Goal: Information Seeking & Learning: Find specific fact

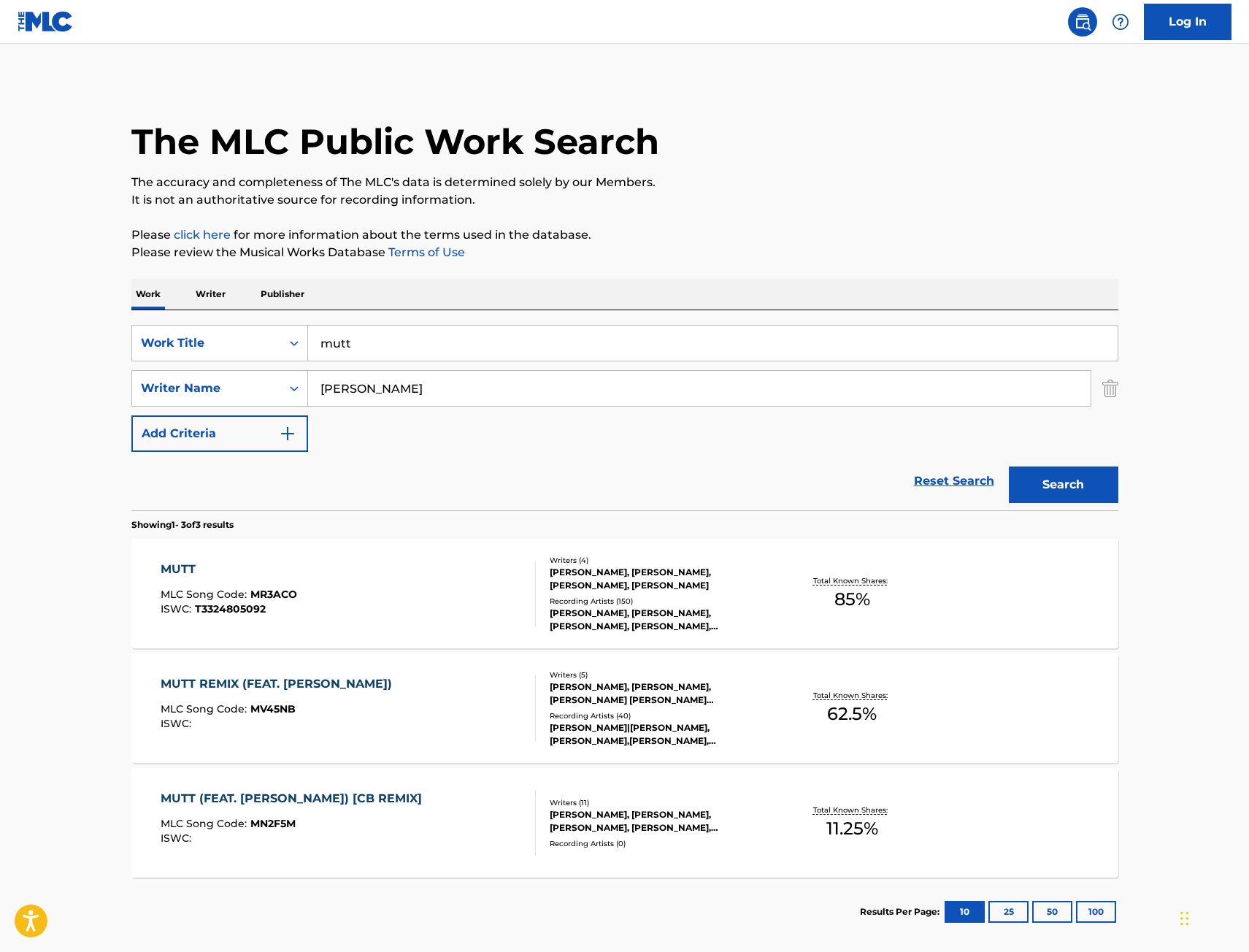
drag, startPoint x: 391, startPoint y: 345, endPoint x: 100, endPoint y: 355, distance: 291.2
click at [116, 359] on div "The MLC Public Work Search The accuracy and completeness of The MLC's data is d…" at bounding box center [624, 513] width 1022 height 866
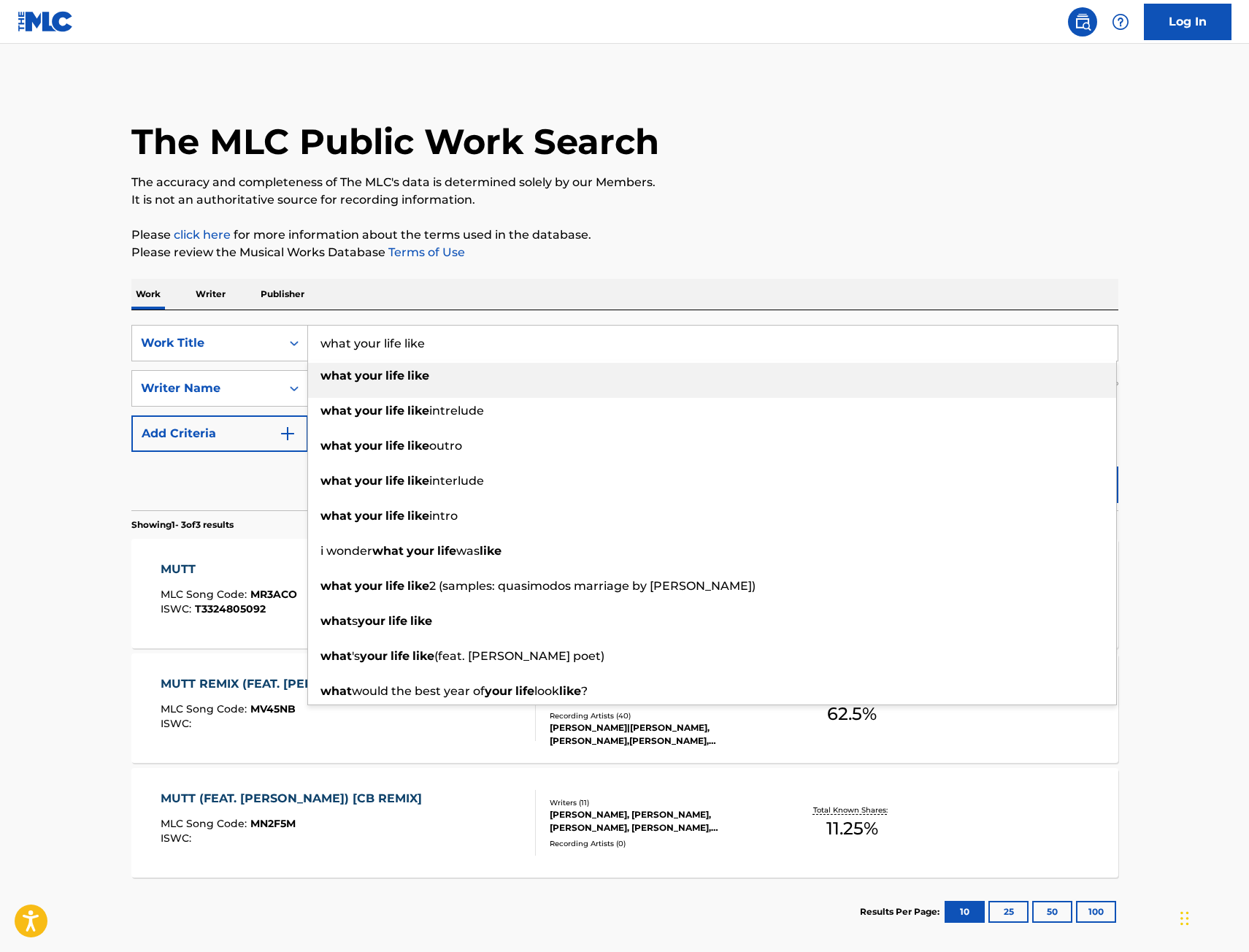
type input "what your life like"
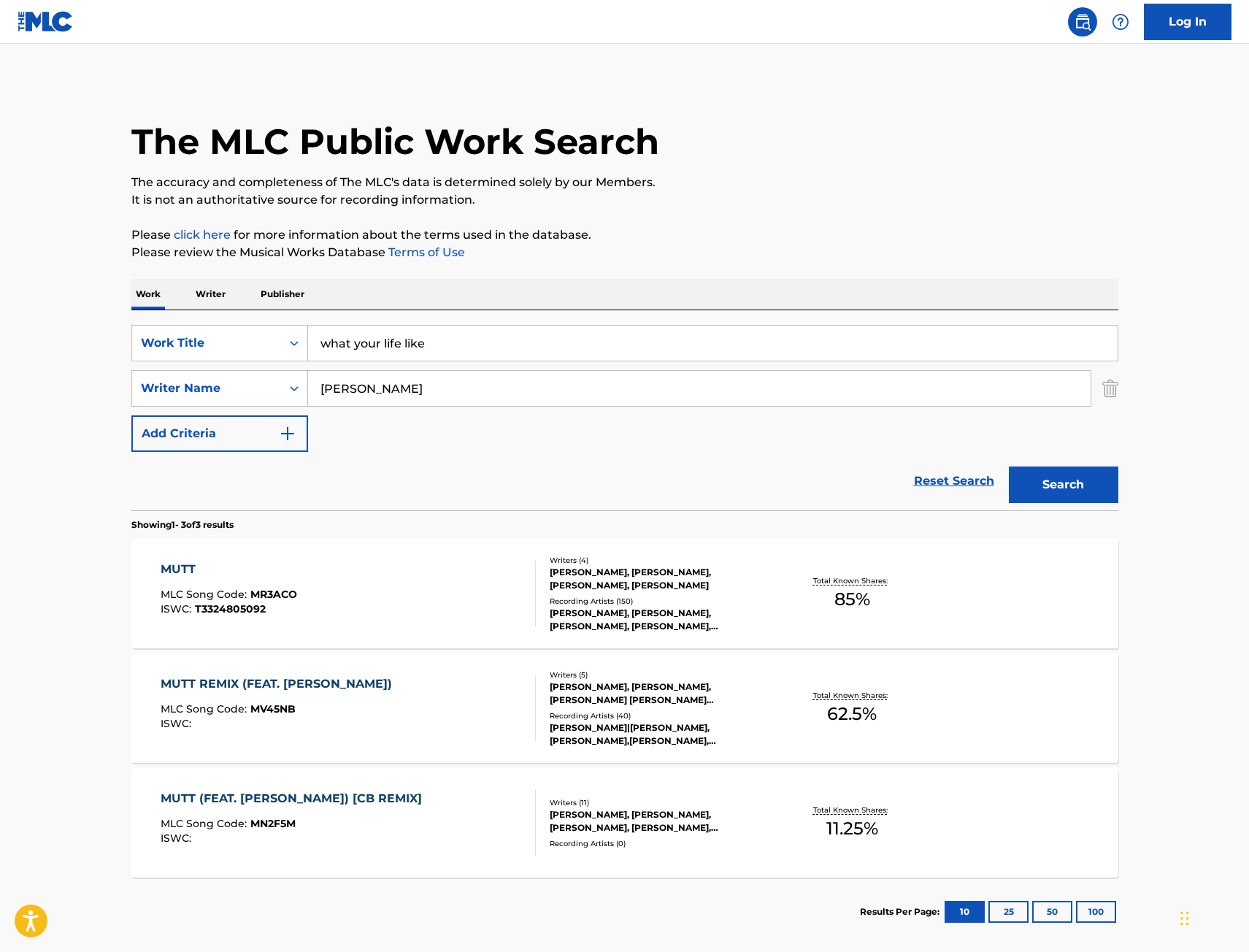
type input "[PERSON_NAME]"
click at [1009, 466] on button "Search" at bounding box center [1064, 484] width 110 height 36
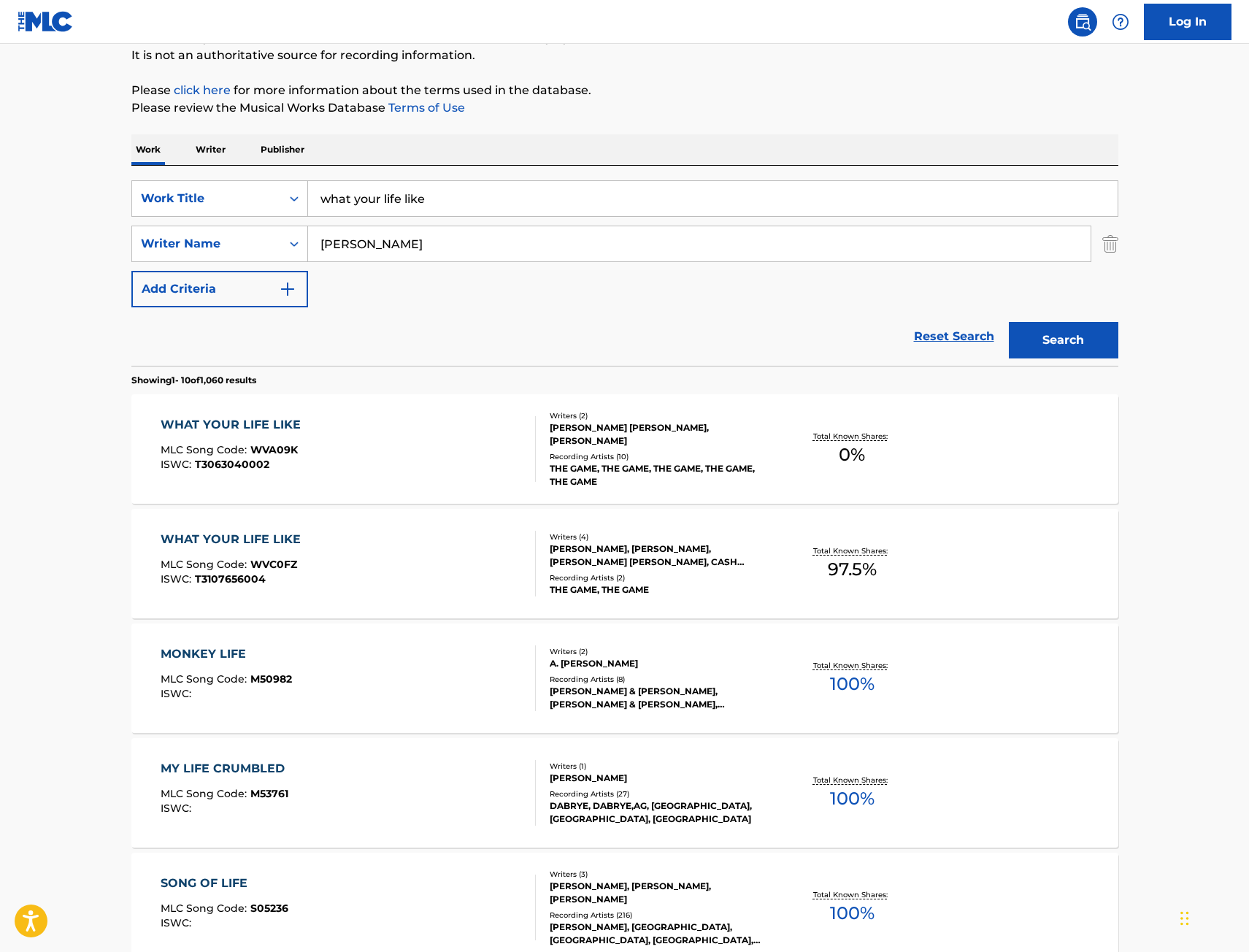
scroll to position [146, 0]
click at [435, 459] on div "WHAT YOUR LIFE LIKE MLC Song Code : WVA09K ISWC : T3063040002" at bounding box center [348, 448] width 375 height 66
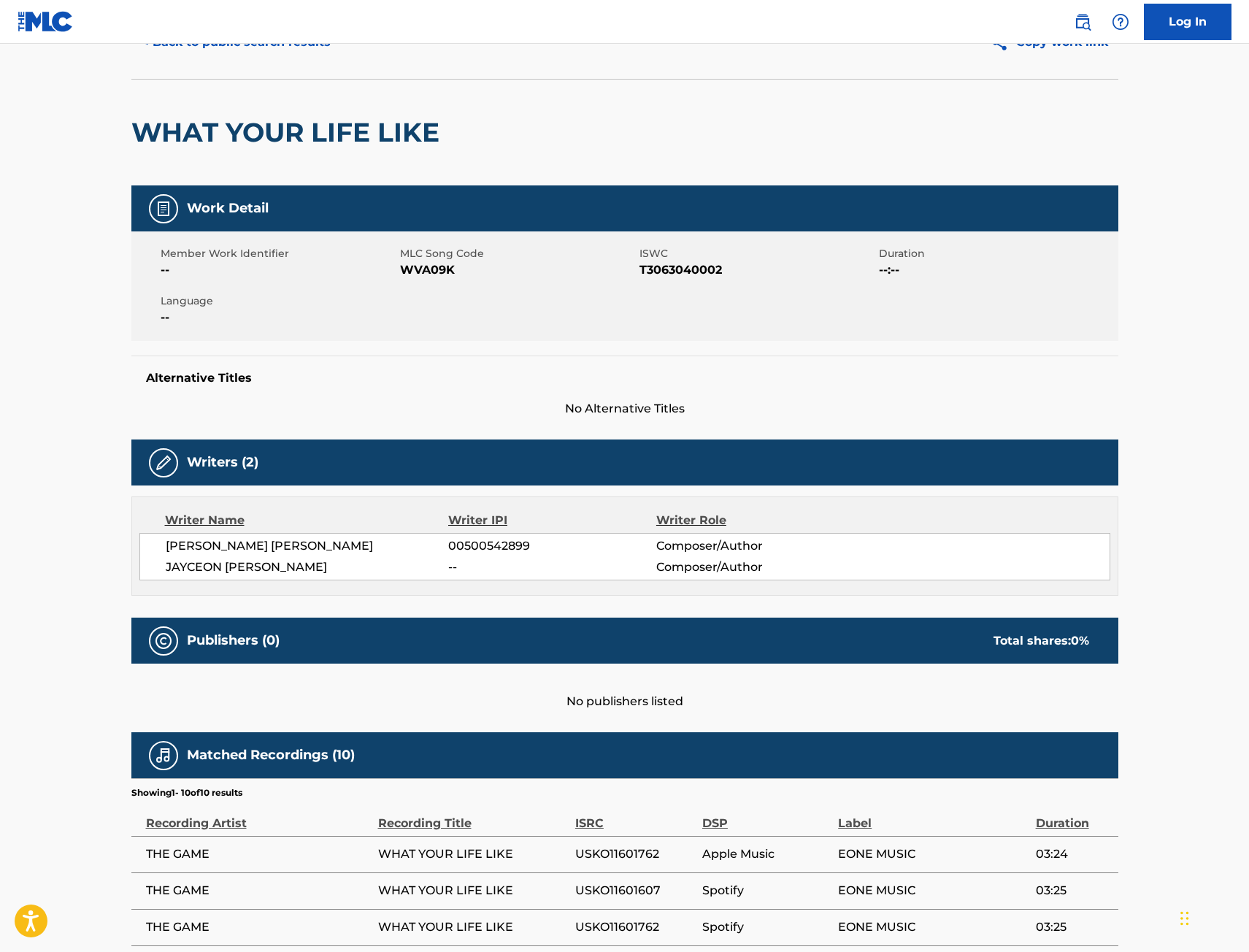
scroll to position [219, 0]
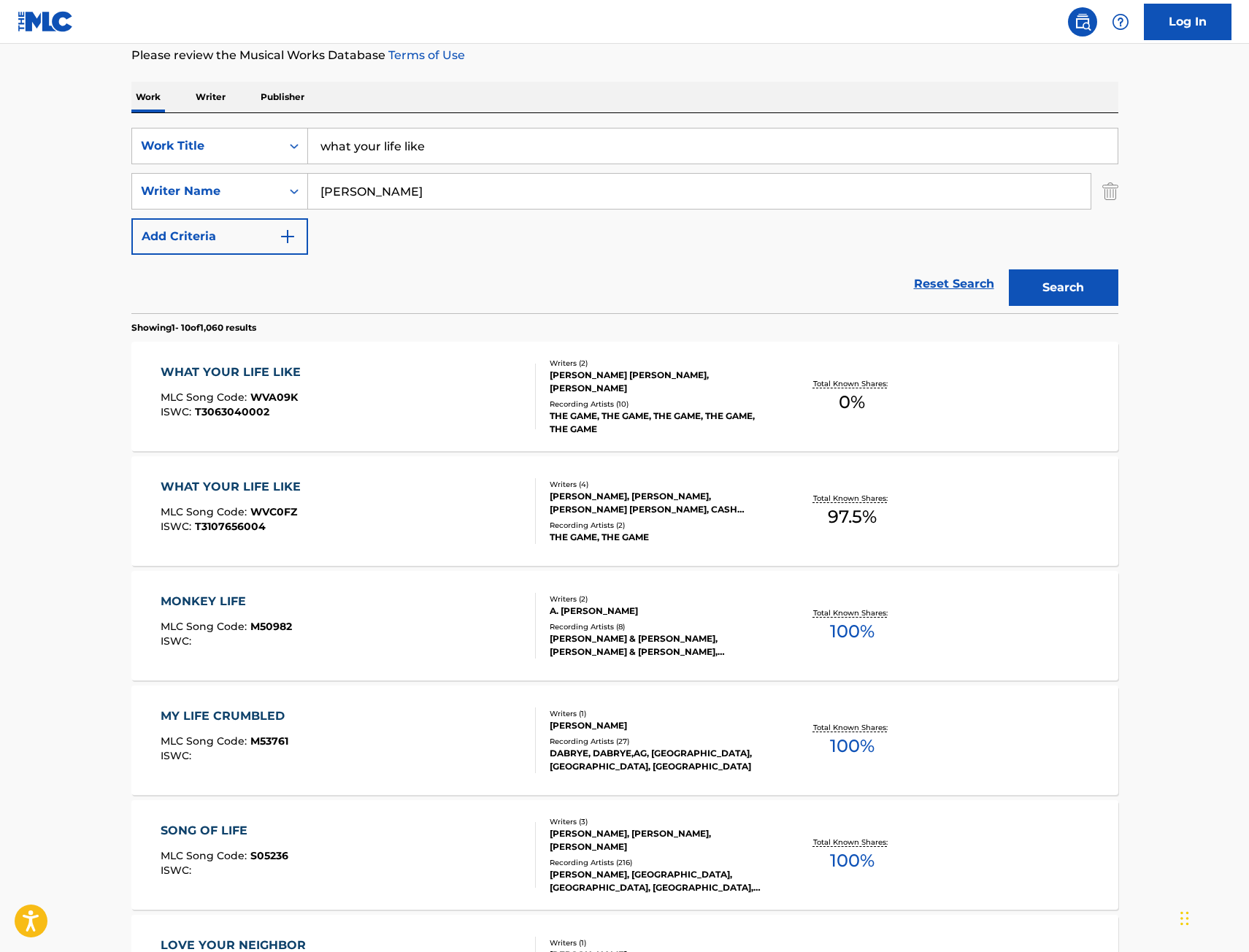
scroll to position [219, 0]
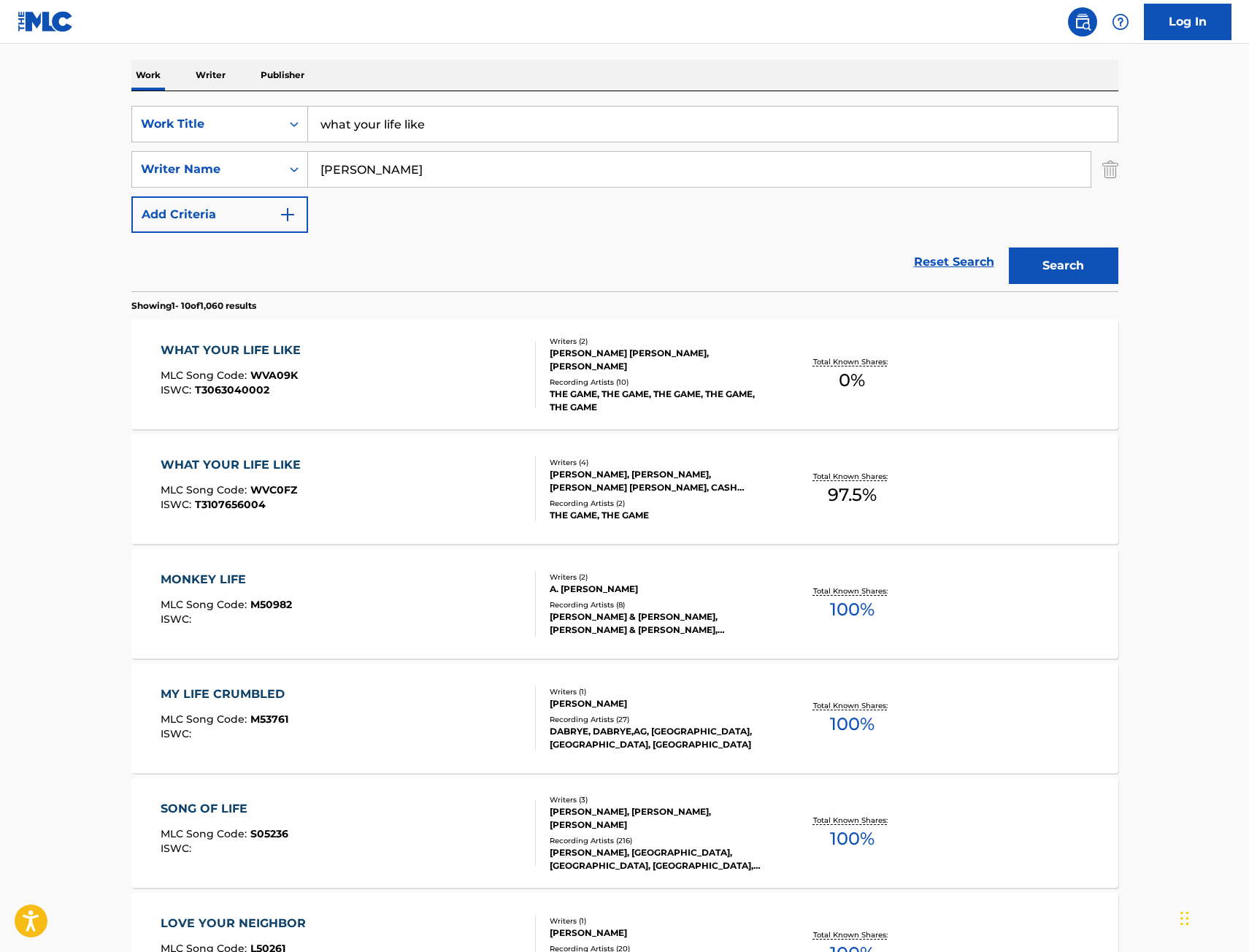
click at [426, 462] on div "WHAT YOUR LIFE LIKE MLC Song Code : WVC0FZ ISWC : T3107656004" at bounding box center [348, 489] width 375 height 66
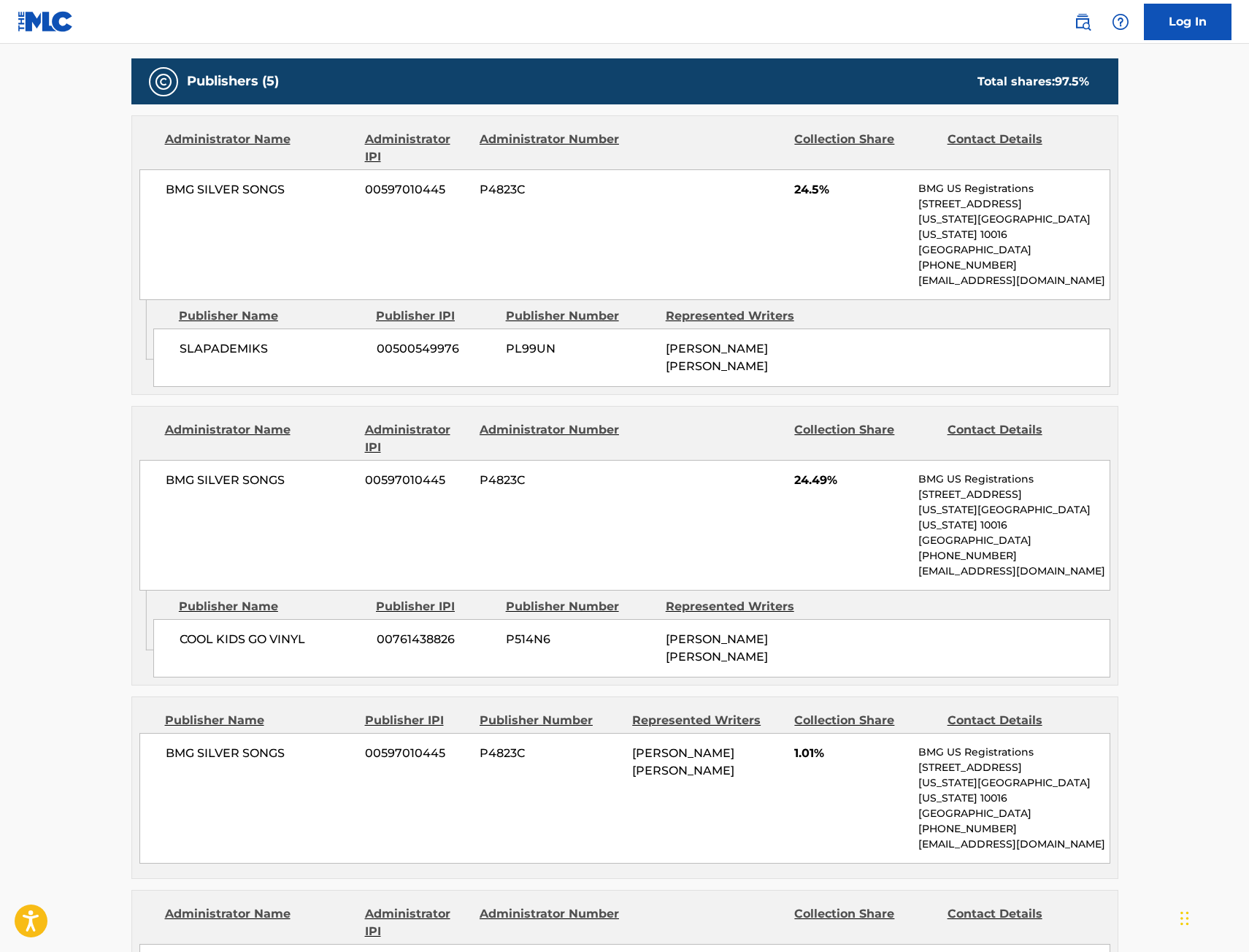
scroll to position [701, 0]
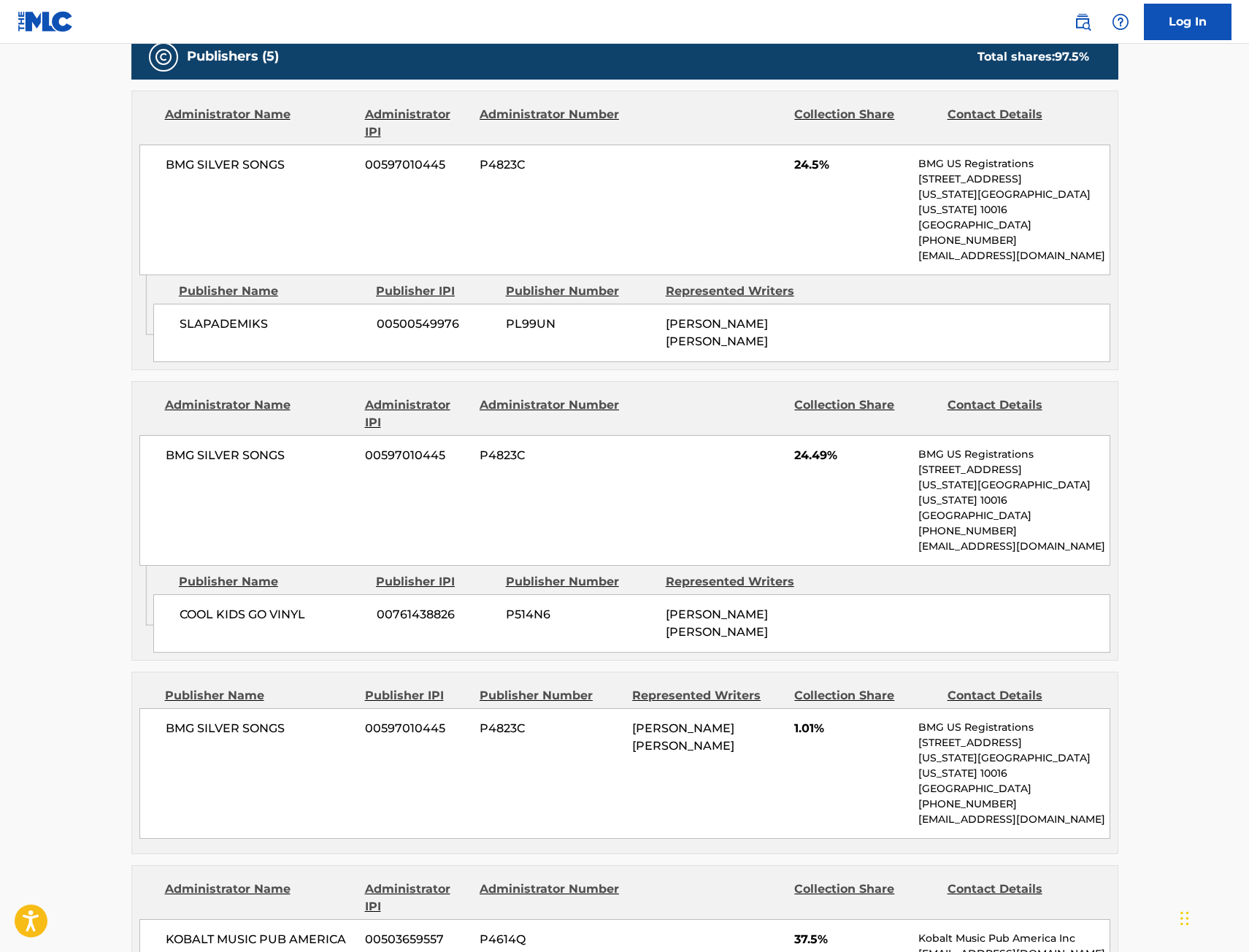
click at [1162, 731] on main "< Back to public search results Copy work link WHAT YOUR LIFE LIKE Work Detail …" at bounding box center [624, 427] width 1249 height 2169
click at [414, 708] on div "BMG SILVER SONGS 00597010445 P4823C [PERSON_NAME] [PERSON_NAME] 1.01% BMG US Re…" at bounding box center [624, 773] width 970 height 130
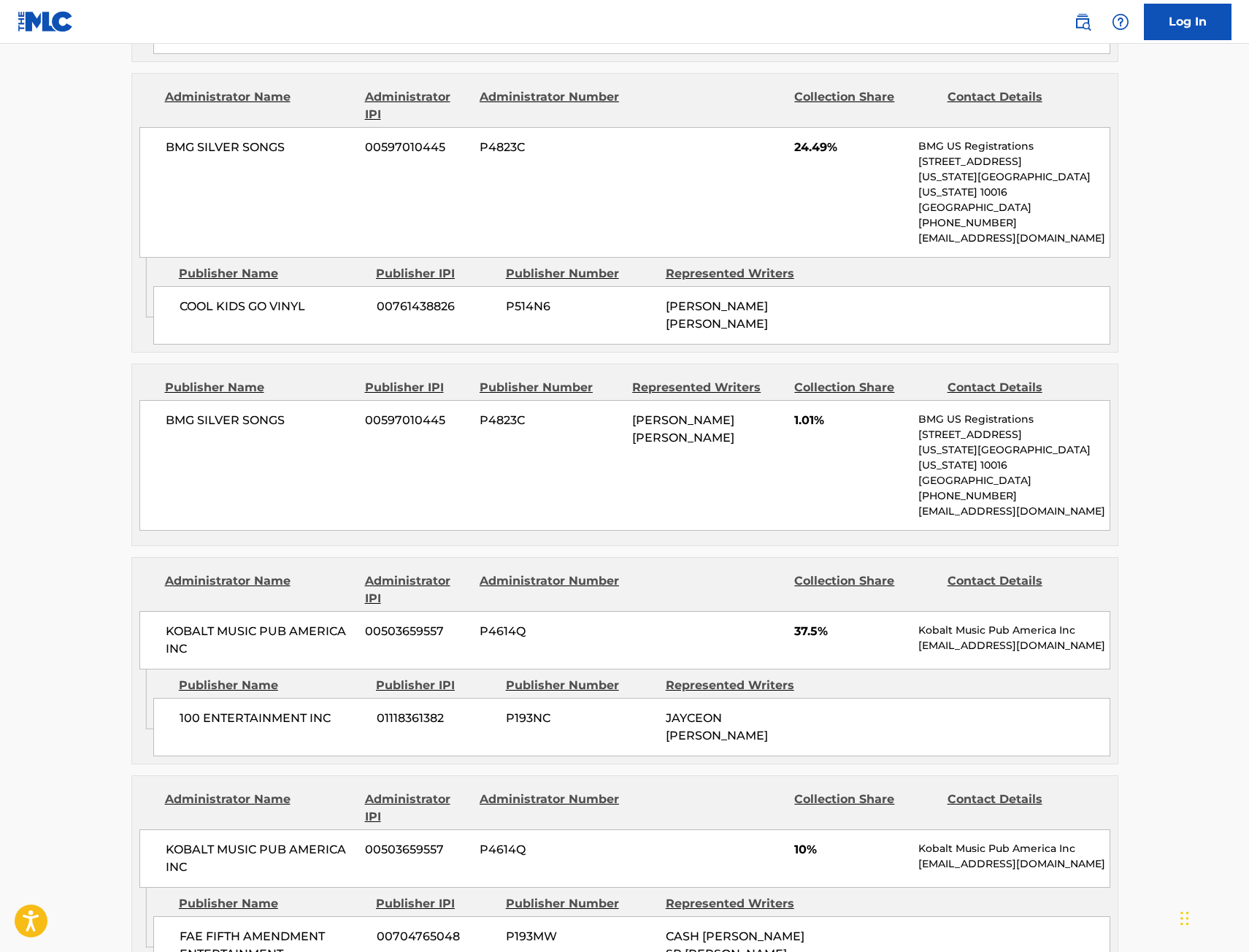
scroll to position [993, 0]
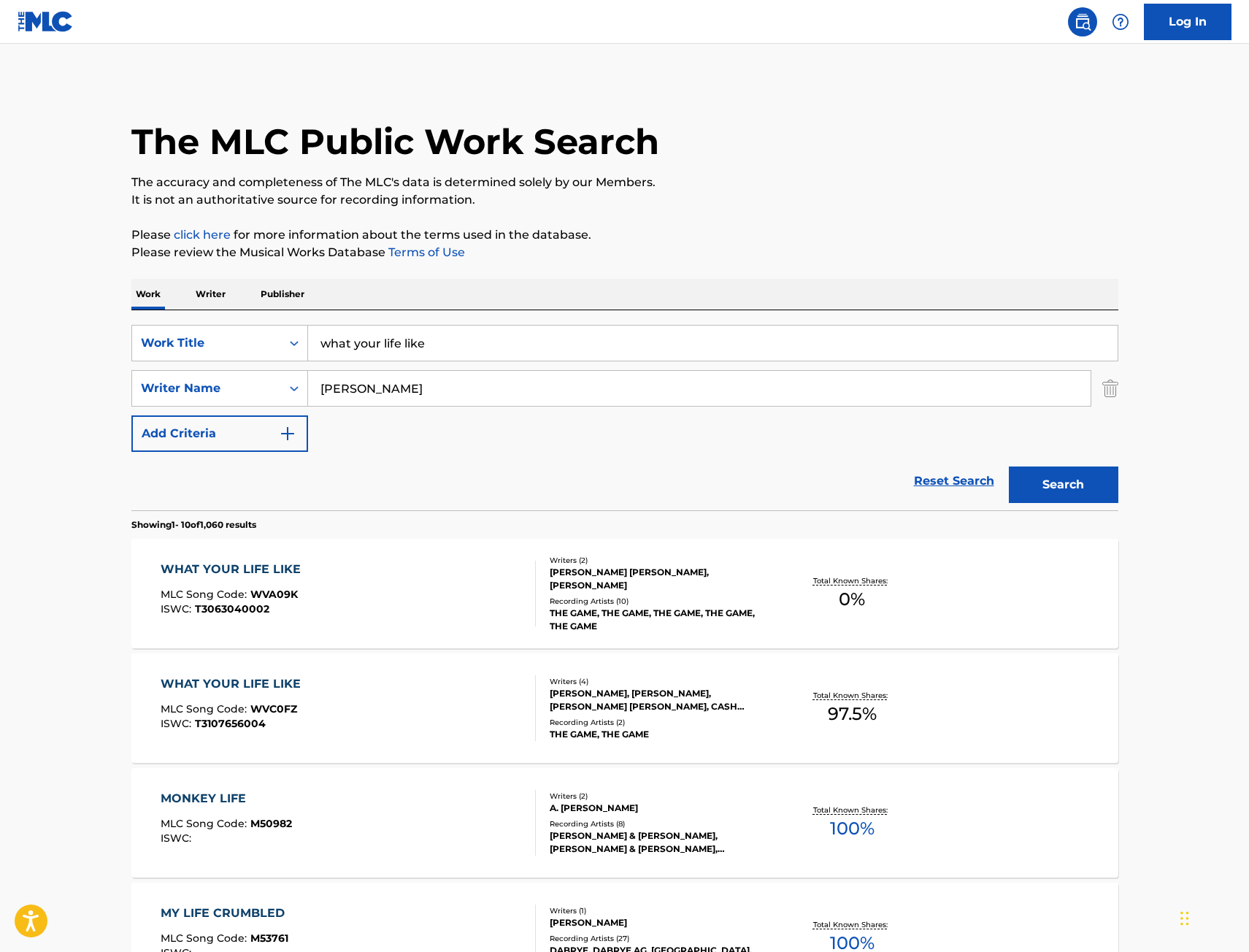
click at [148, 366] on div "SearchWithCriteria9442012f-e5ce-4b7f-9f30-21d3868b8f91 Work Title what your lif…" at bounding box center [624, 388] width 986 height 127
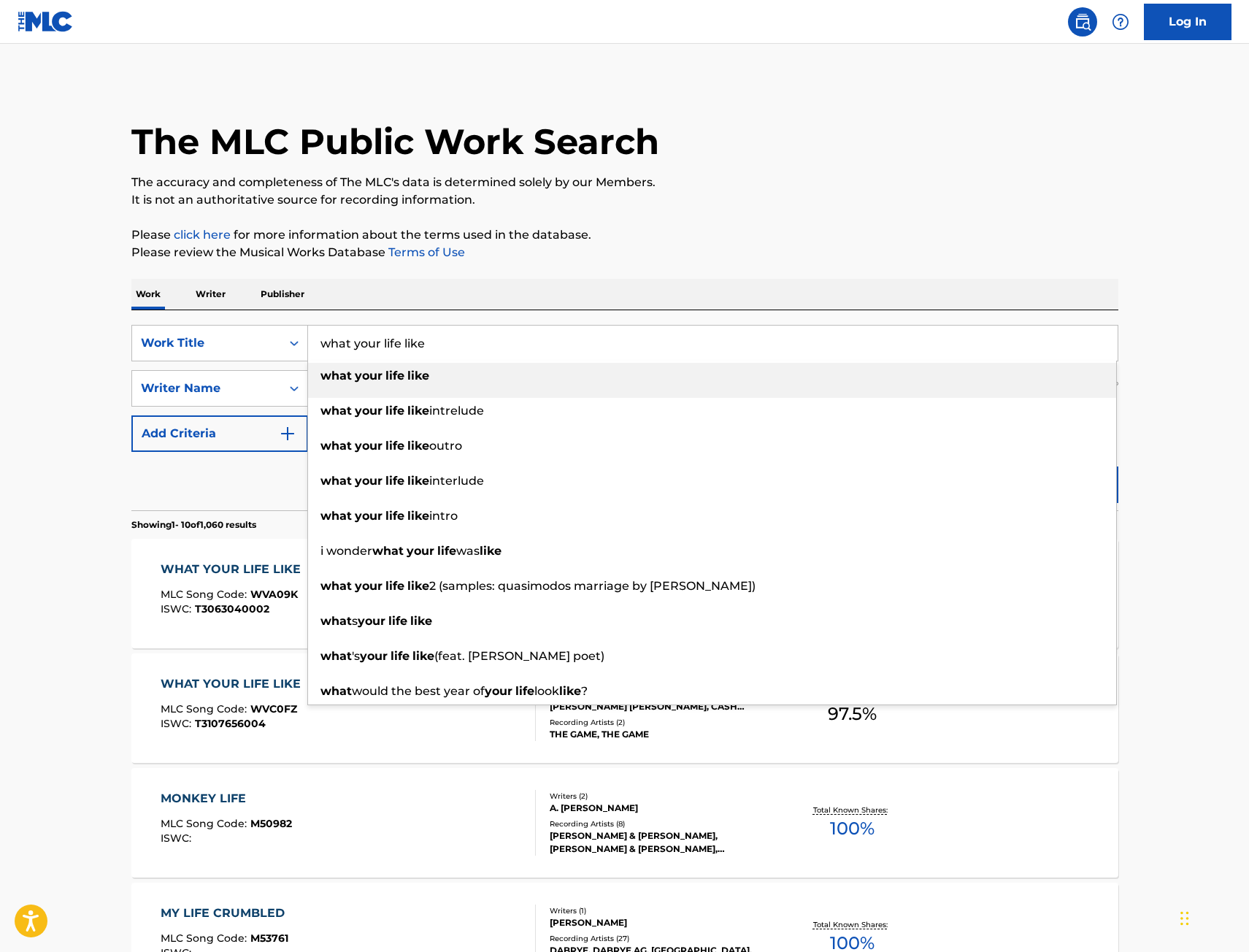
paste input "All We Ever Wanna Do"
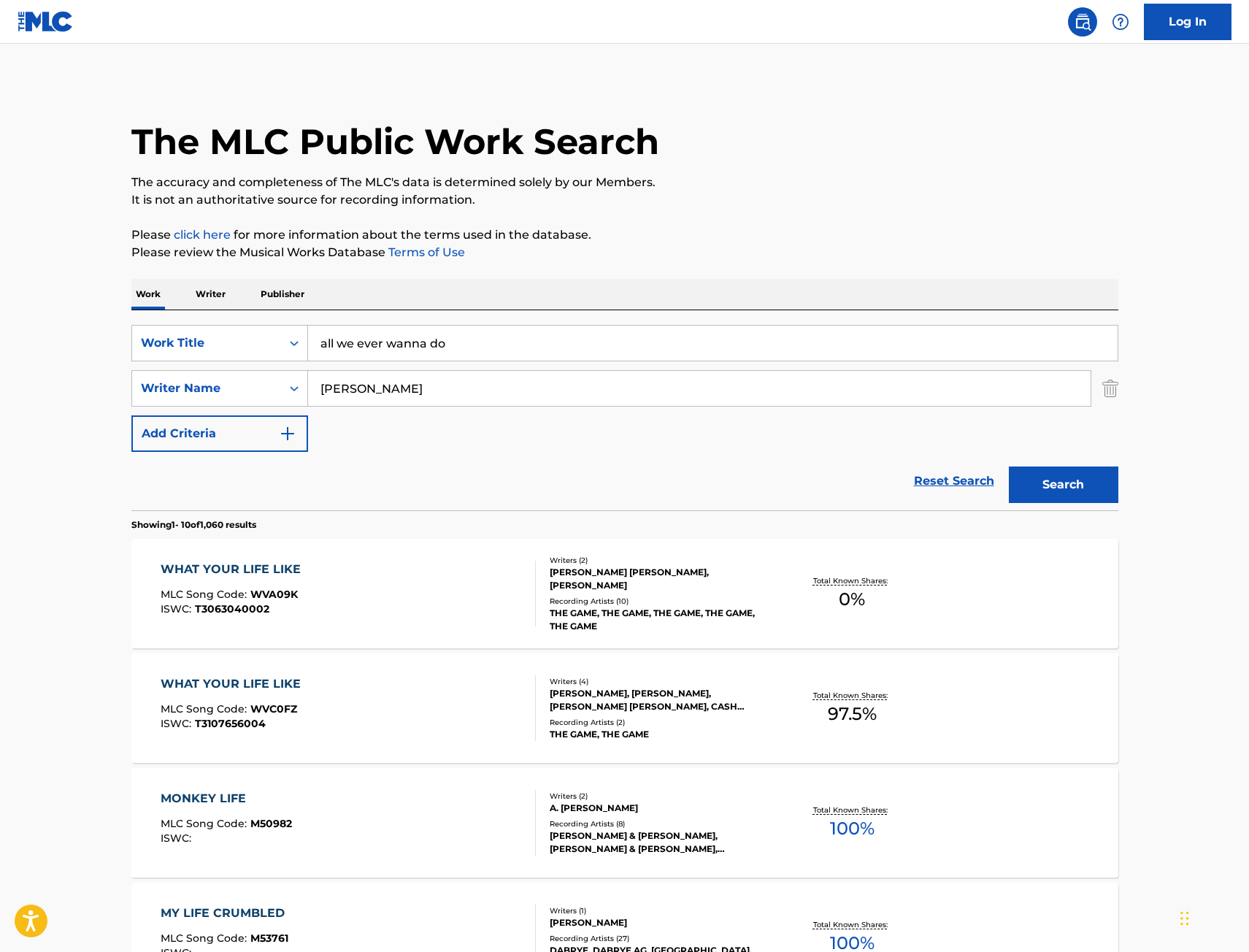
type input "all we ever wanna do"
click at [1061, 482] on button "Search" at bounding box center [1064, 484] width 110 height 36
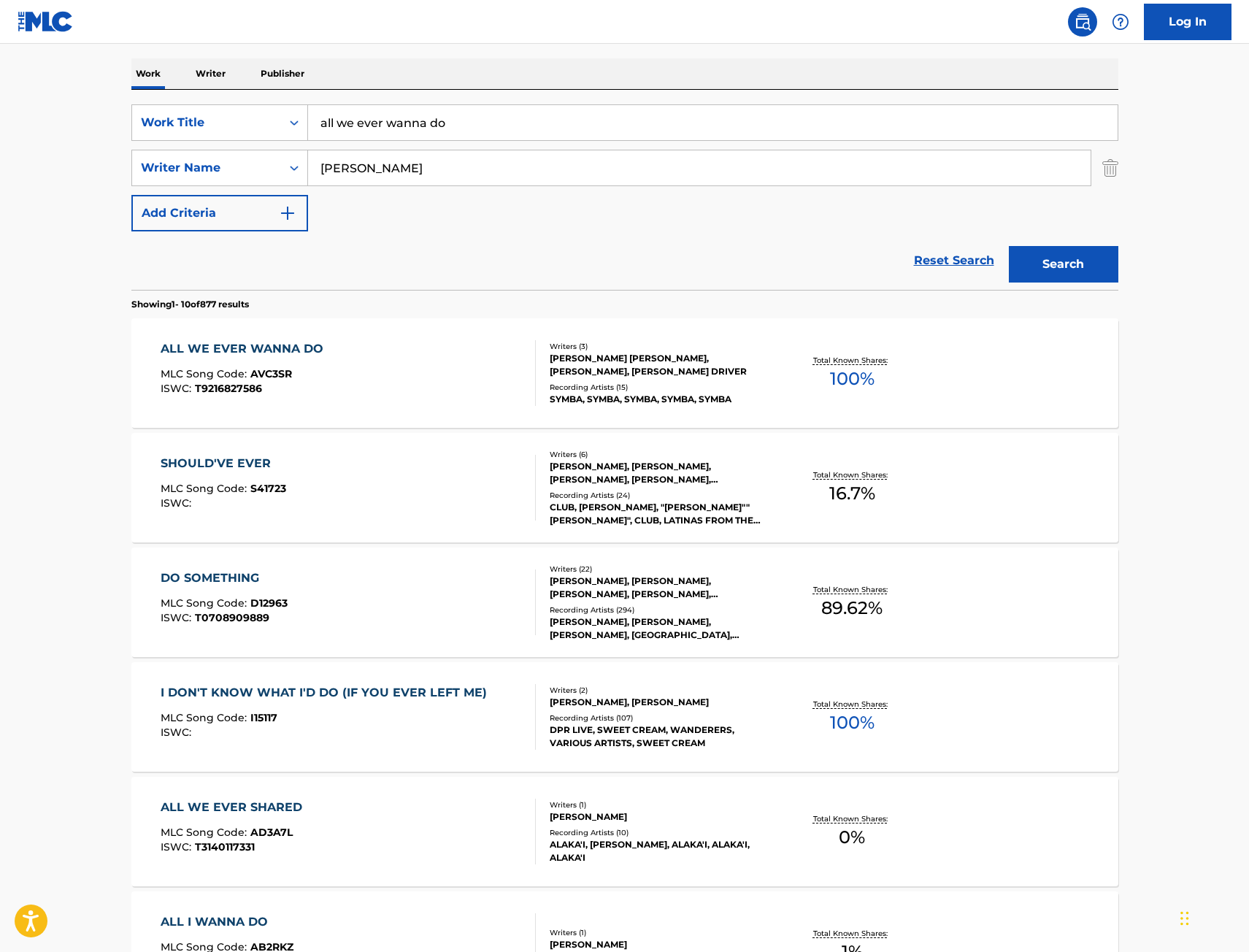
scroll to position [292, 0]
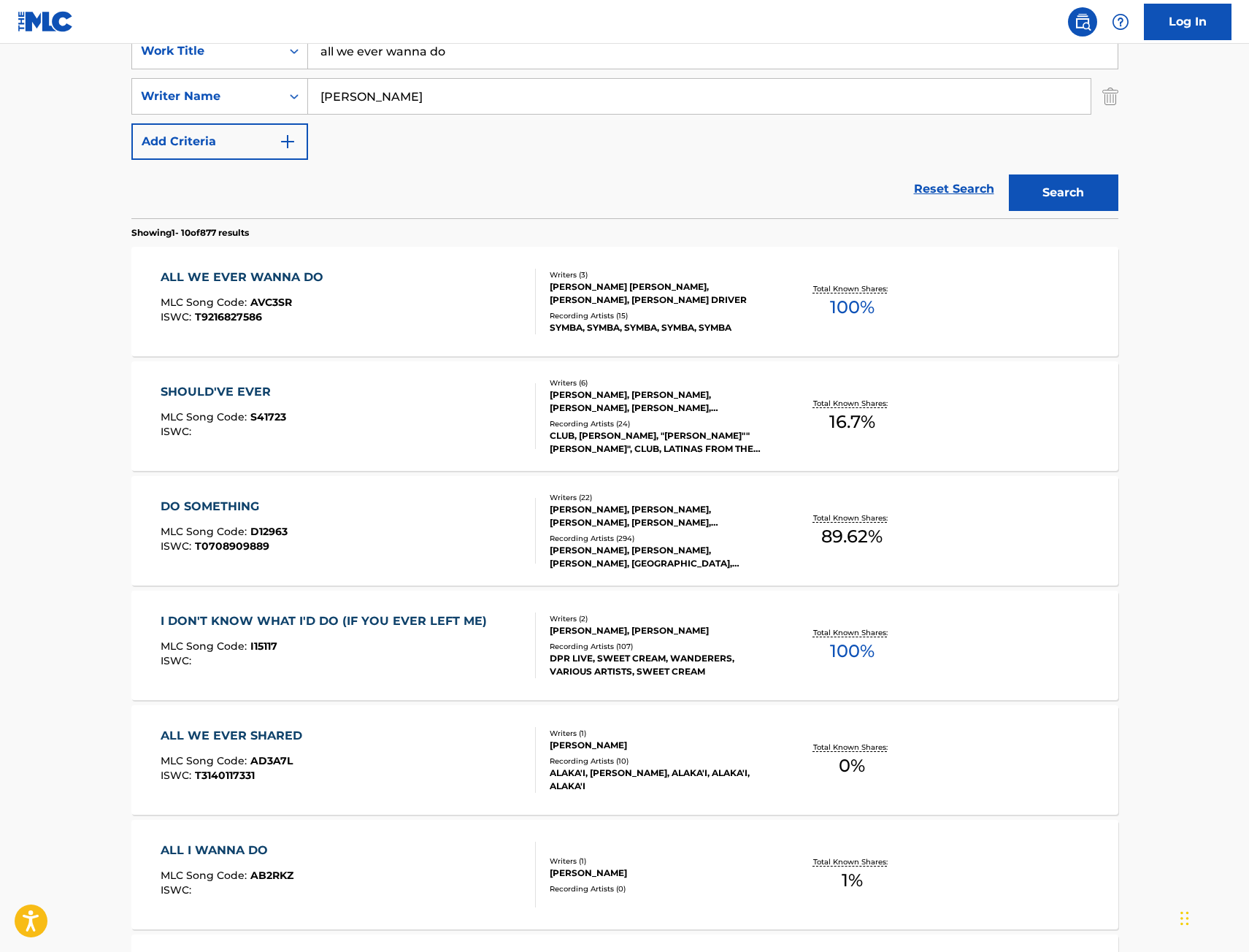
click at [479, 318] on div "ALL WE EVER WANNA DO MLC Song Code : AVC3SR ISWC : T9216827586" at bounding box center [348, 302] width 375 height 66
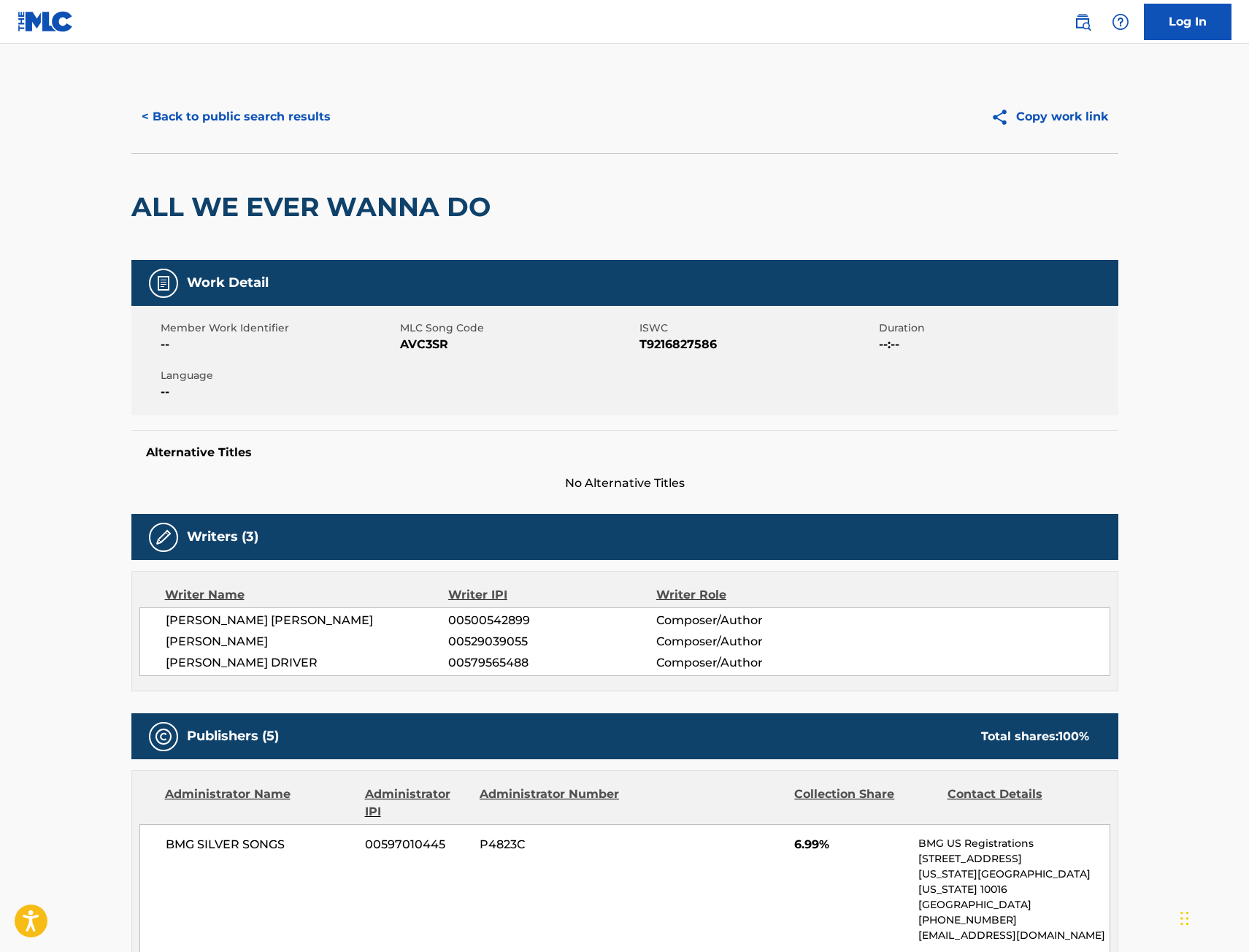
click at [220, 104] on button "< Back to public search results" at bounding box center [236, 116] width 209 height 36
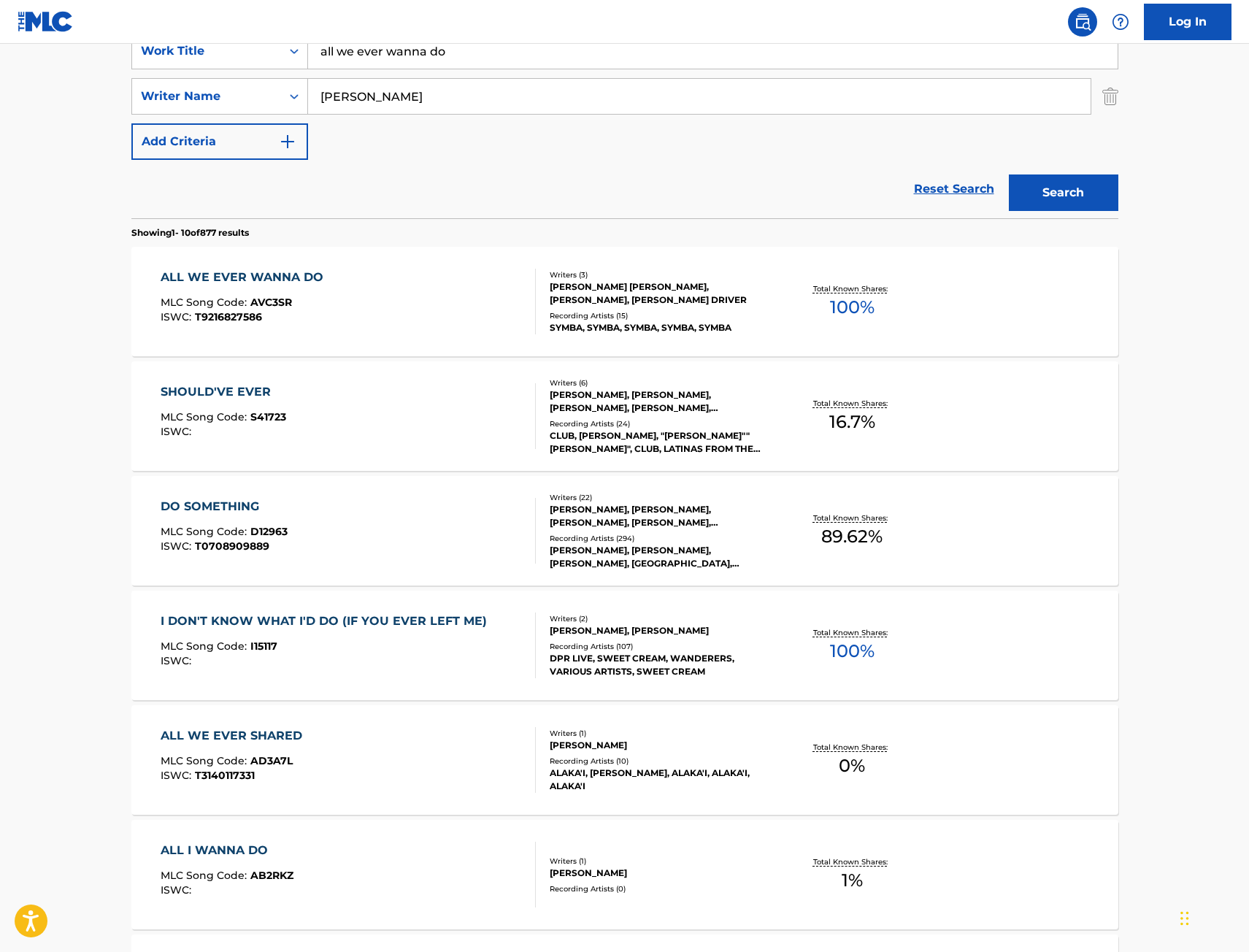
scroll to position [219, 0]
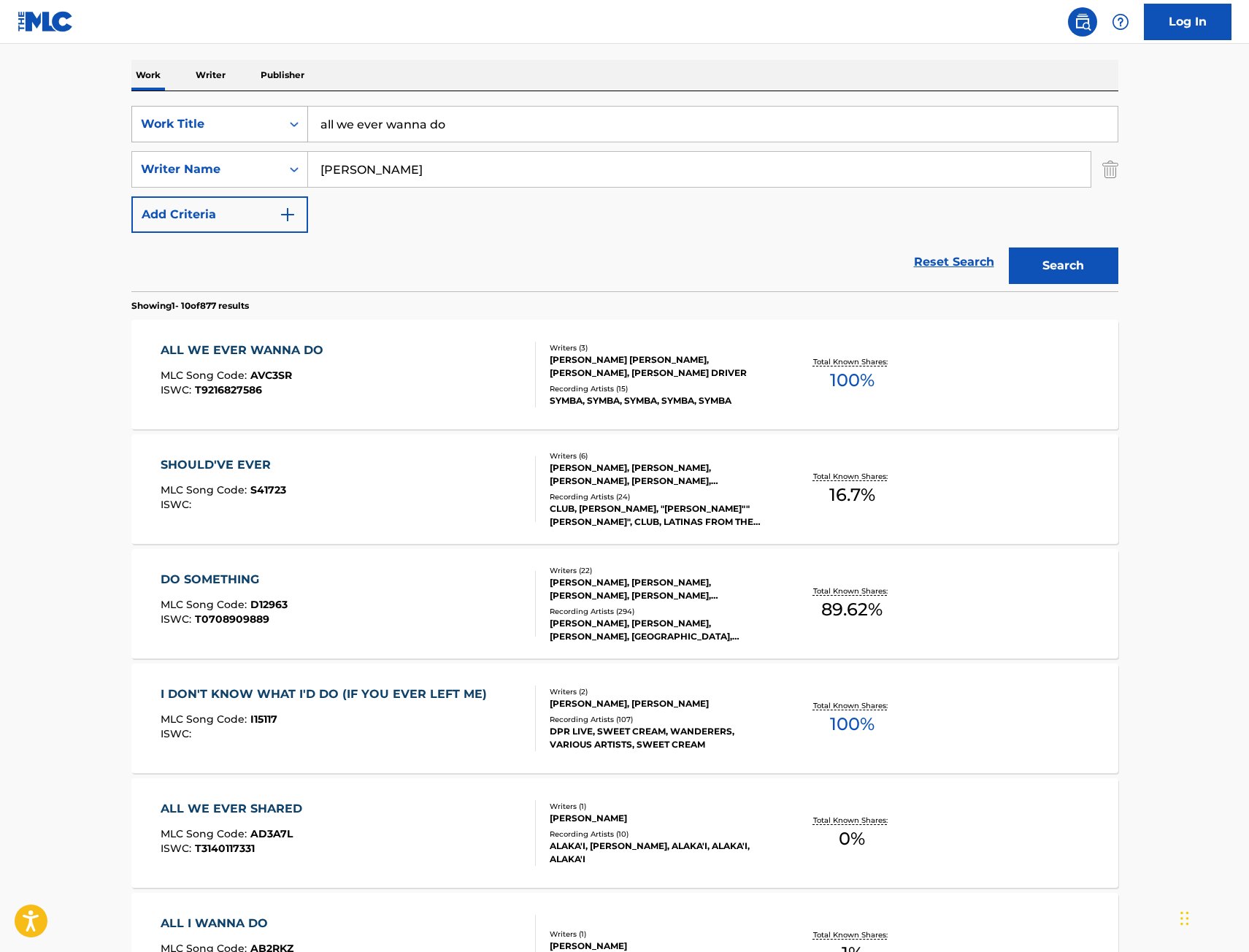
drag, startPoint x: 403, startPoint y: 129, endPoint x: 219, endPoint y: 140, distance: 184.3
click at [224, 139] on div "SearchWithCriteria9442012f-e5ce-4b7f-9f30-21d3868b8f91 Work Title all we ever w…" at bounding box center [624, 123] width 986 height 36
paste input "Poppas Got a Brand New Bag"
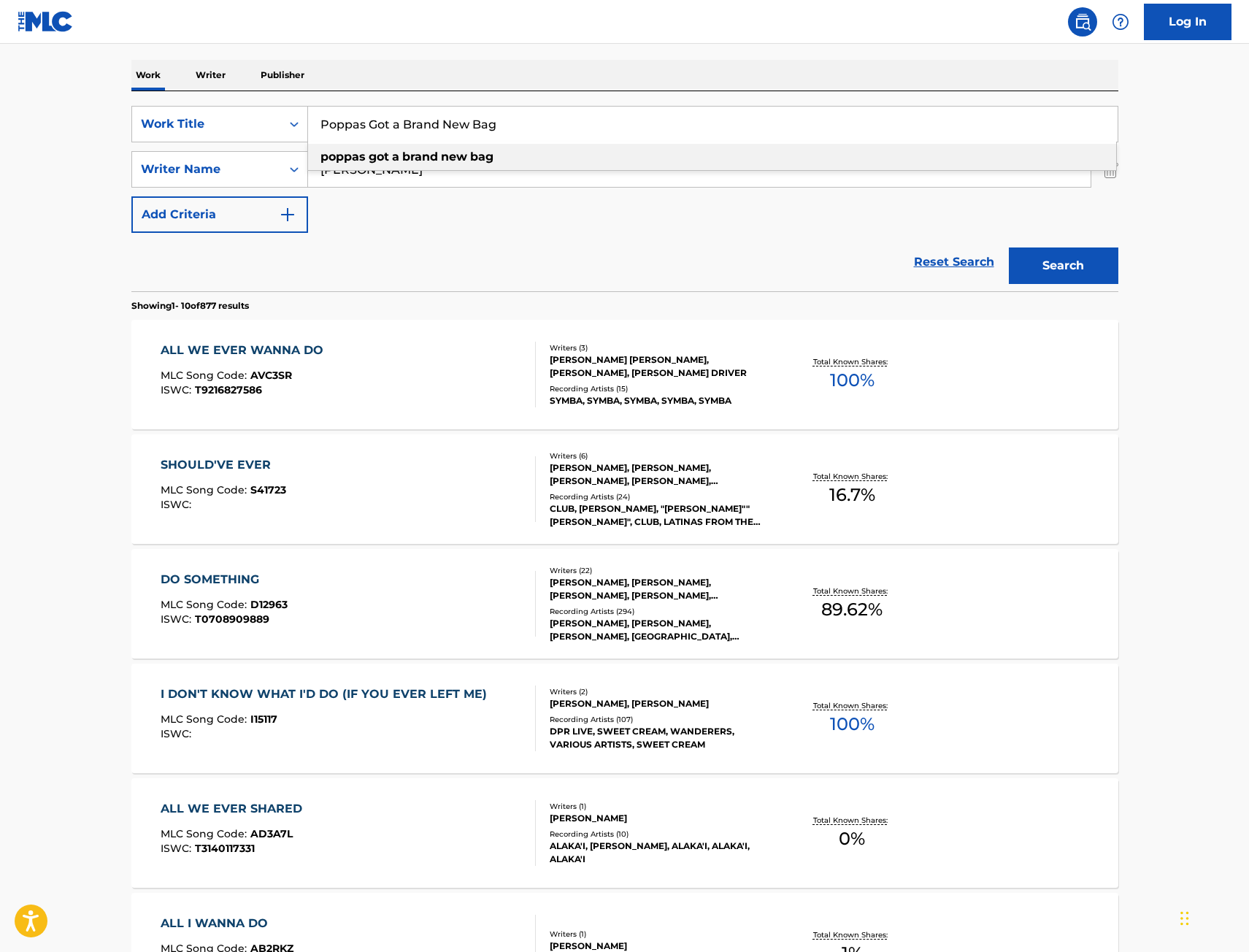
type input "Poppas Got a Brand New Bag"
click at [1082, 270] on button "Search" at bounding box center [1064, 265] width 110 height 36
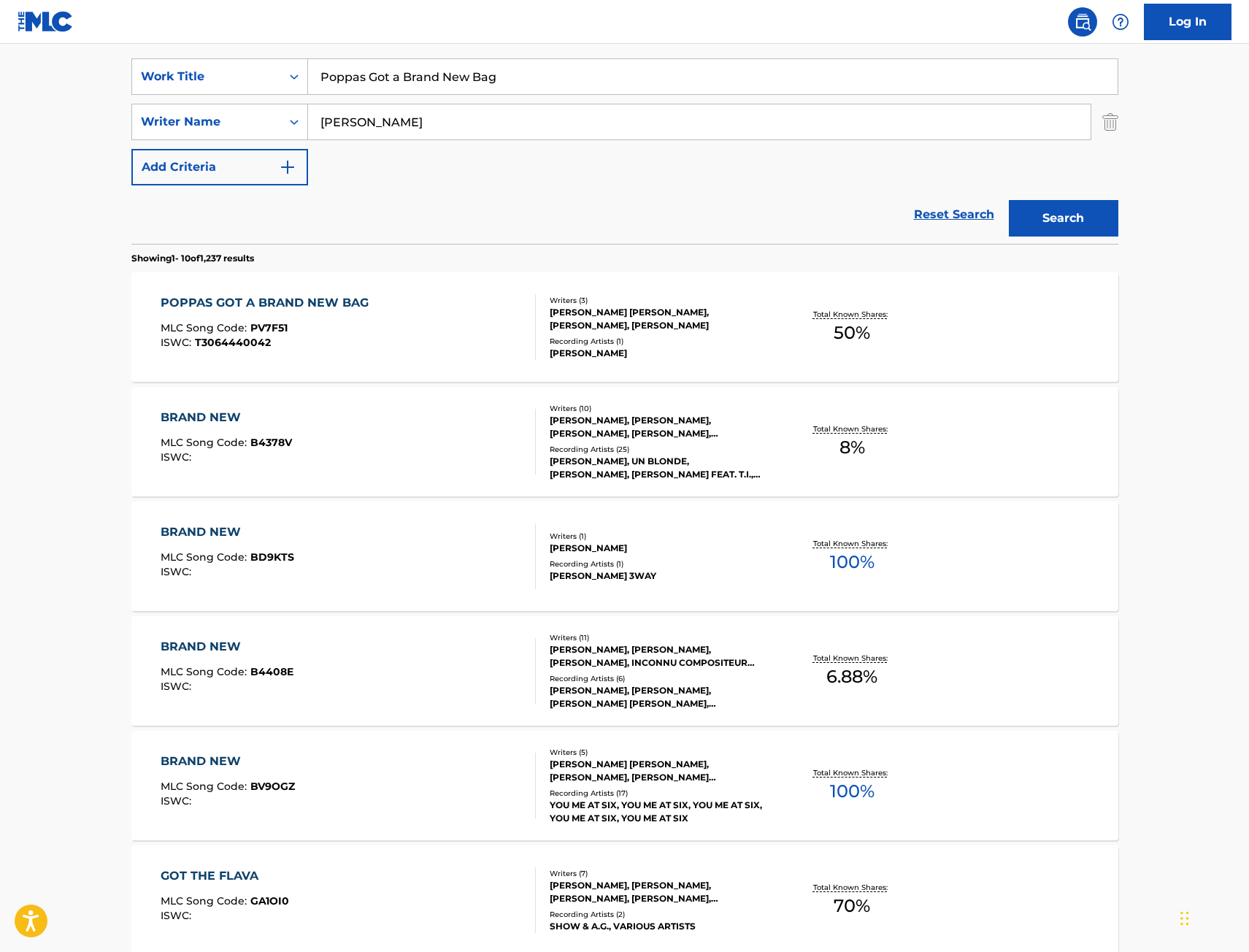
scroll to position [292, 0]
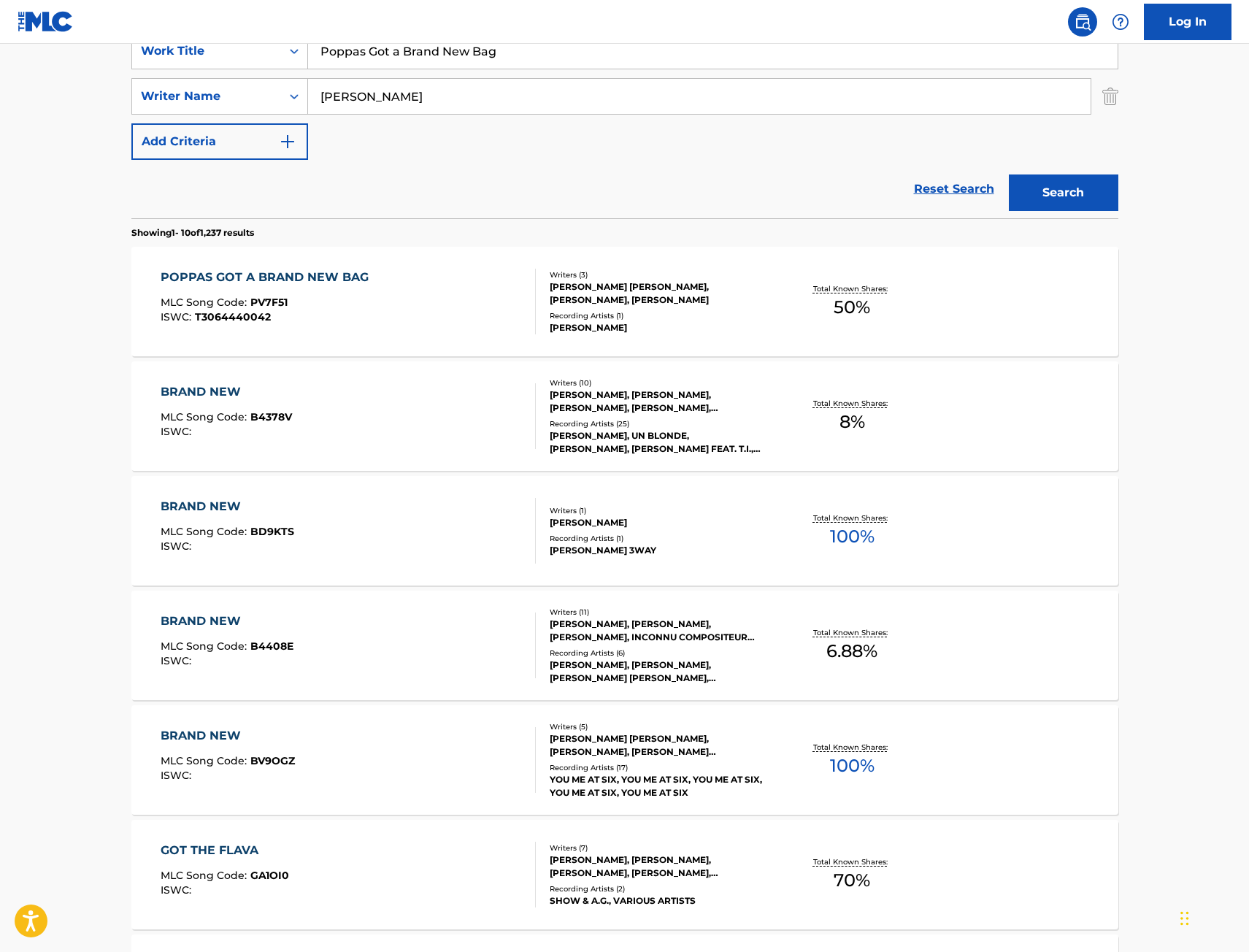
click at [461, 308] on div "POPPAS GOT A BRAND NEW BAG MLC Song Code : PV7F51 ISWC : T3064440042" at bounding box center [348, 302] width 375 height 66
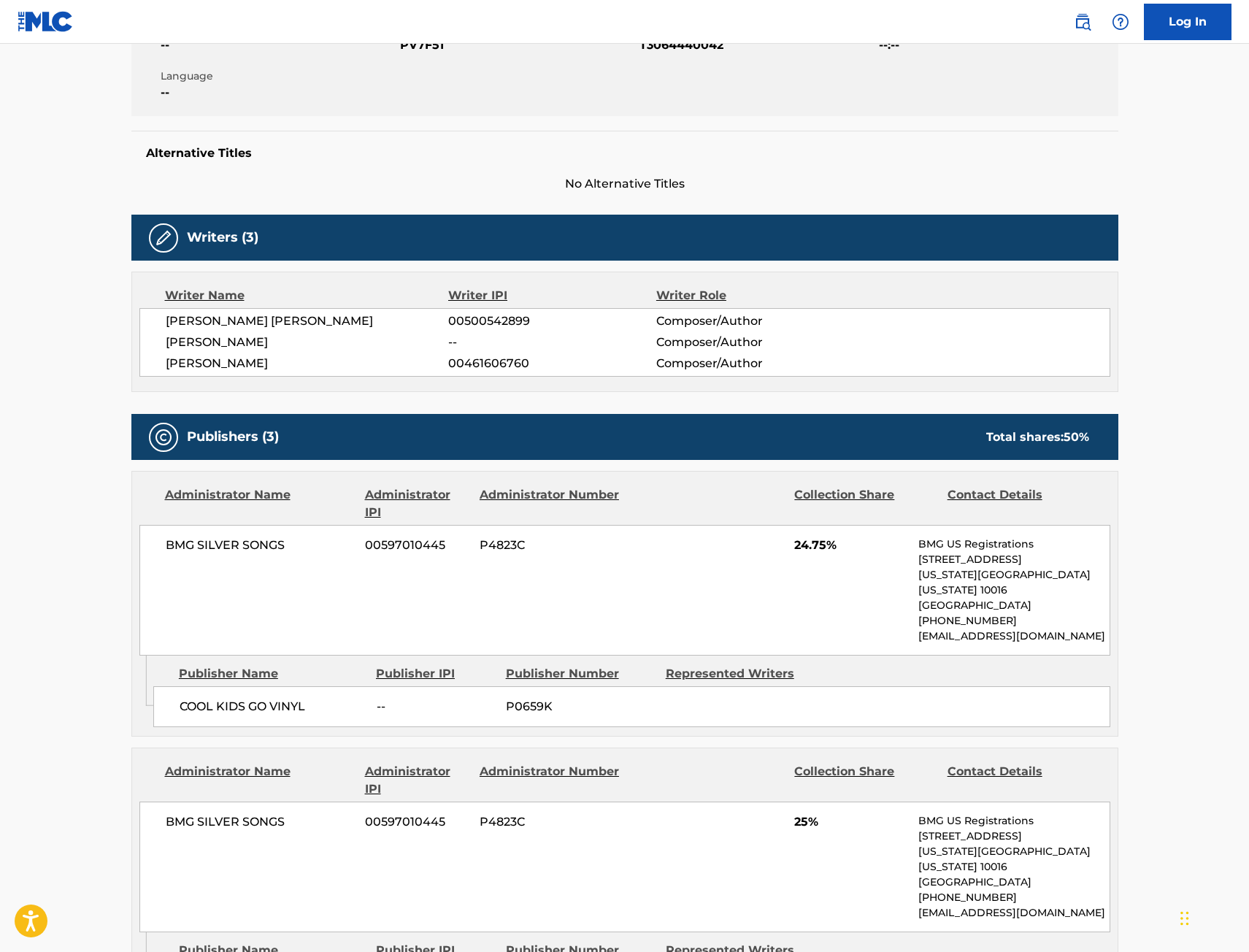
scroll to position [325, 0]
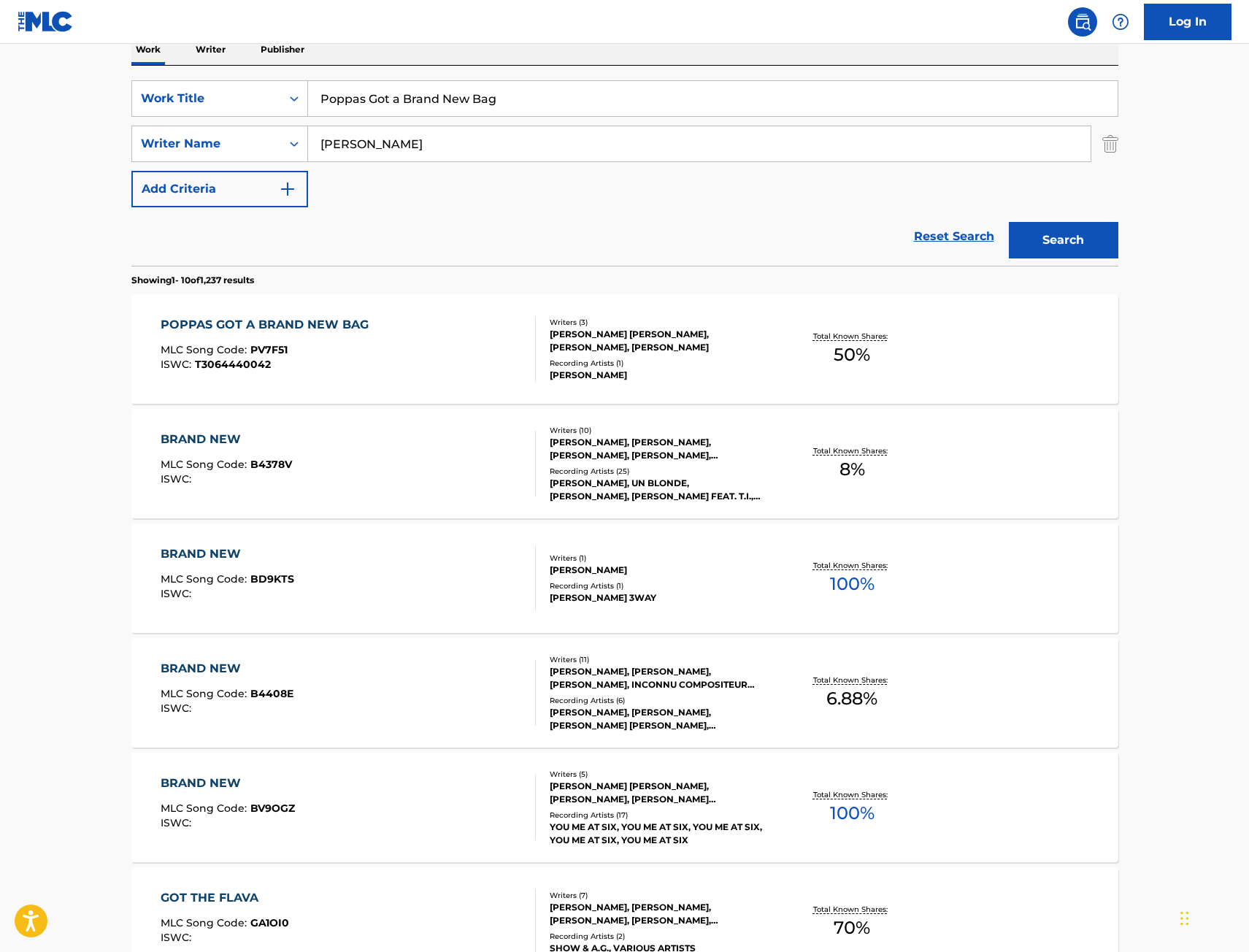
scroll to position [219, 0]
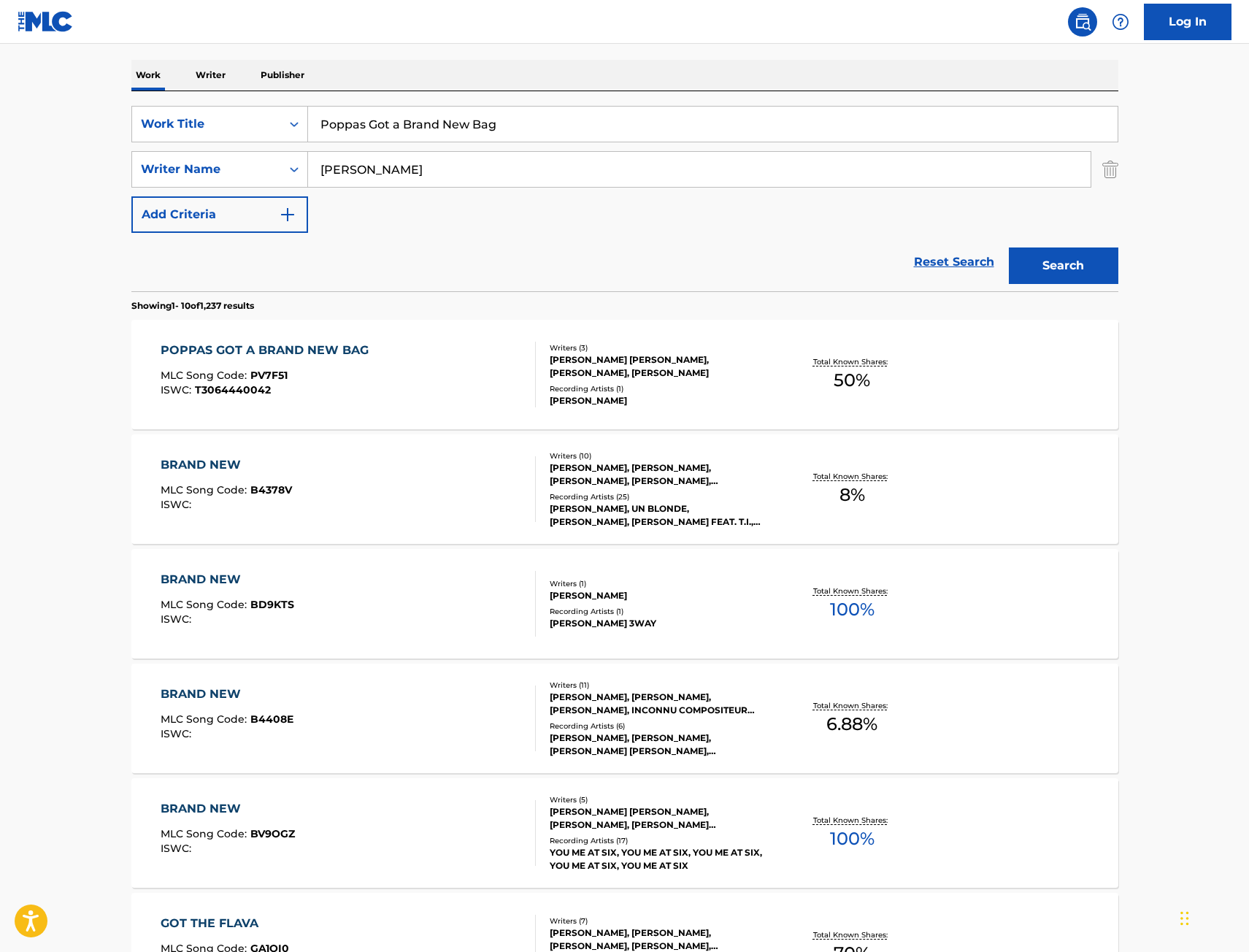
click at [153, 132] on div "SearchWithCriteria9442012f-e5ce-4b7f-9f30-21d3868b8f91 Work Title Poppas Got a …" at bounding box center [624, 123] width 986 height 36
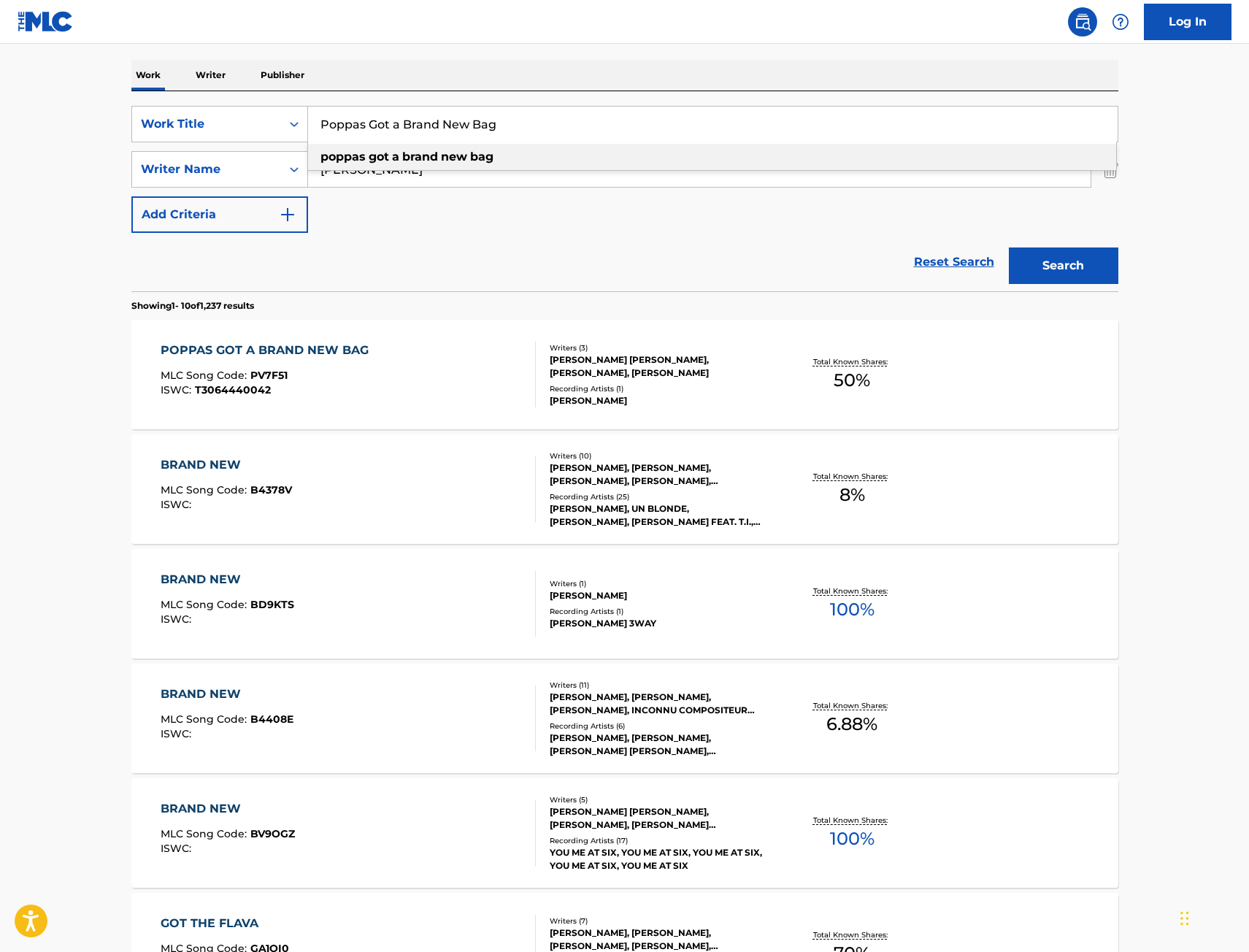
paste input "We Good"
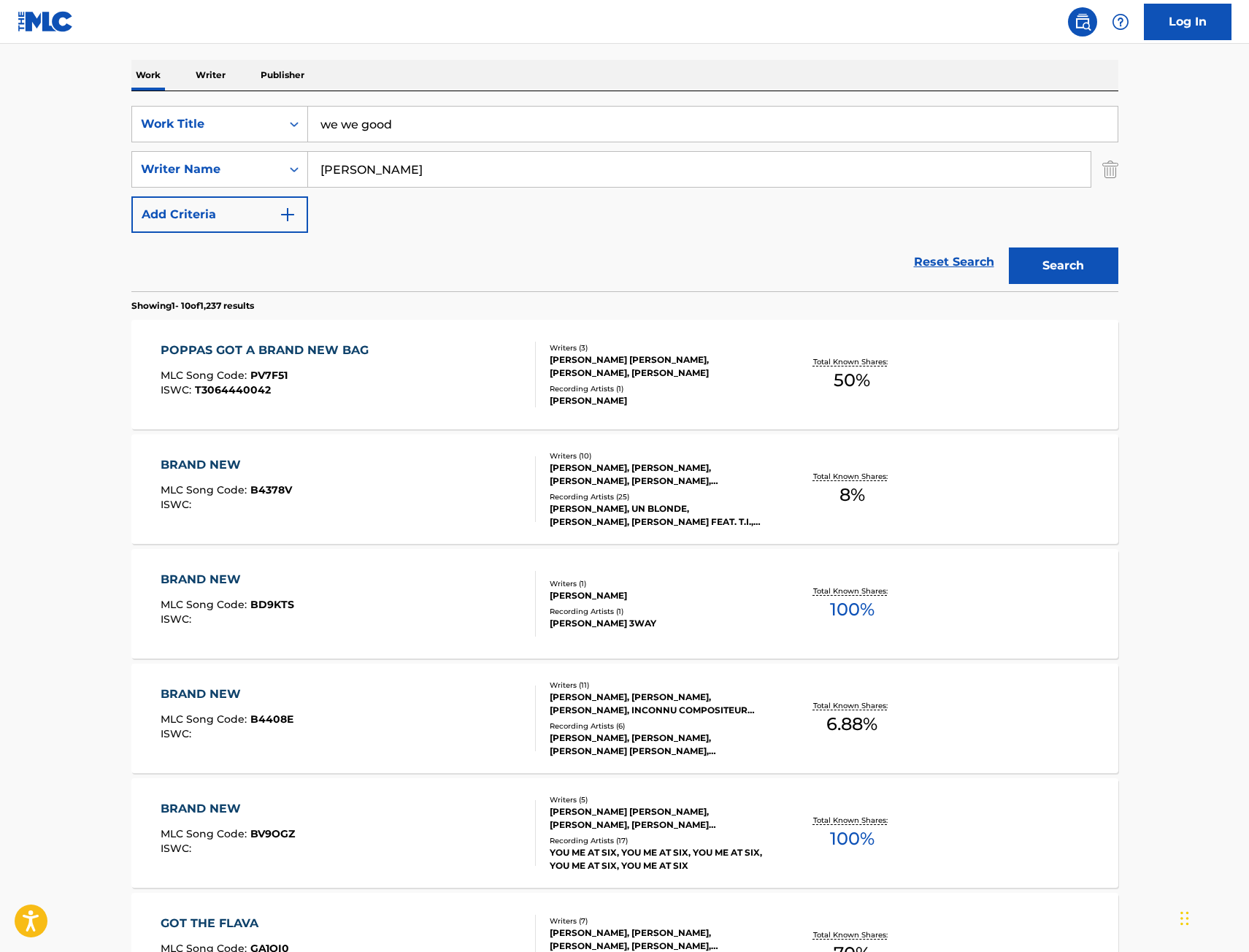
type input "we we good"
click at [1088, 266] on button "Search" at bounding box center [1064, 265] width 110 height 36
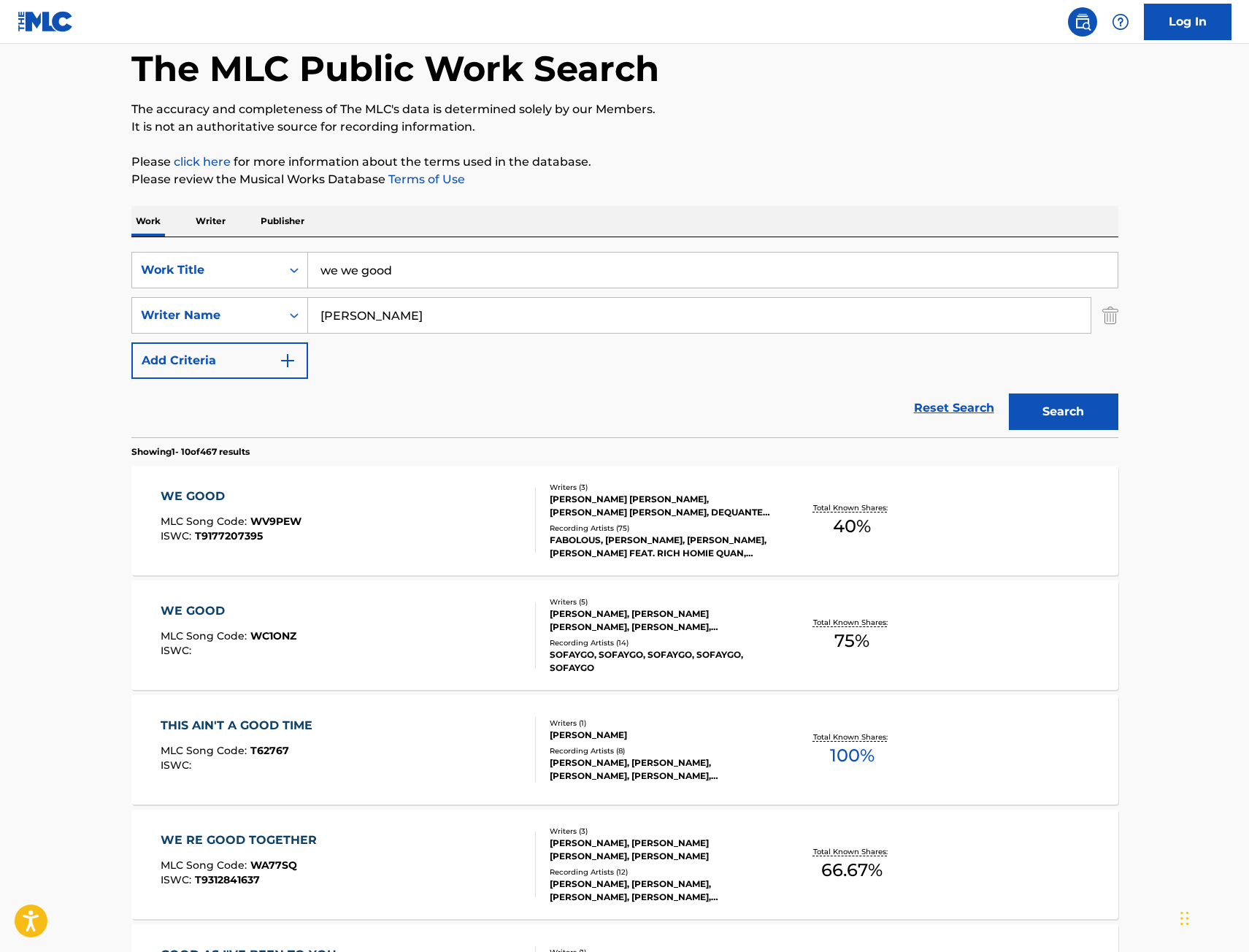
scroll to position [146, 0]
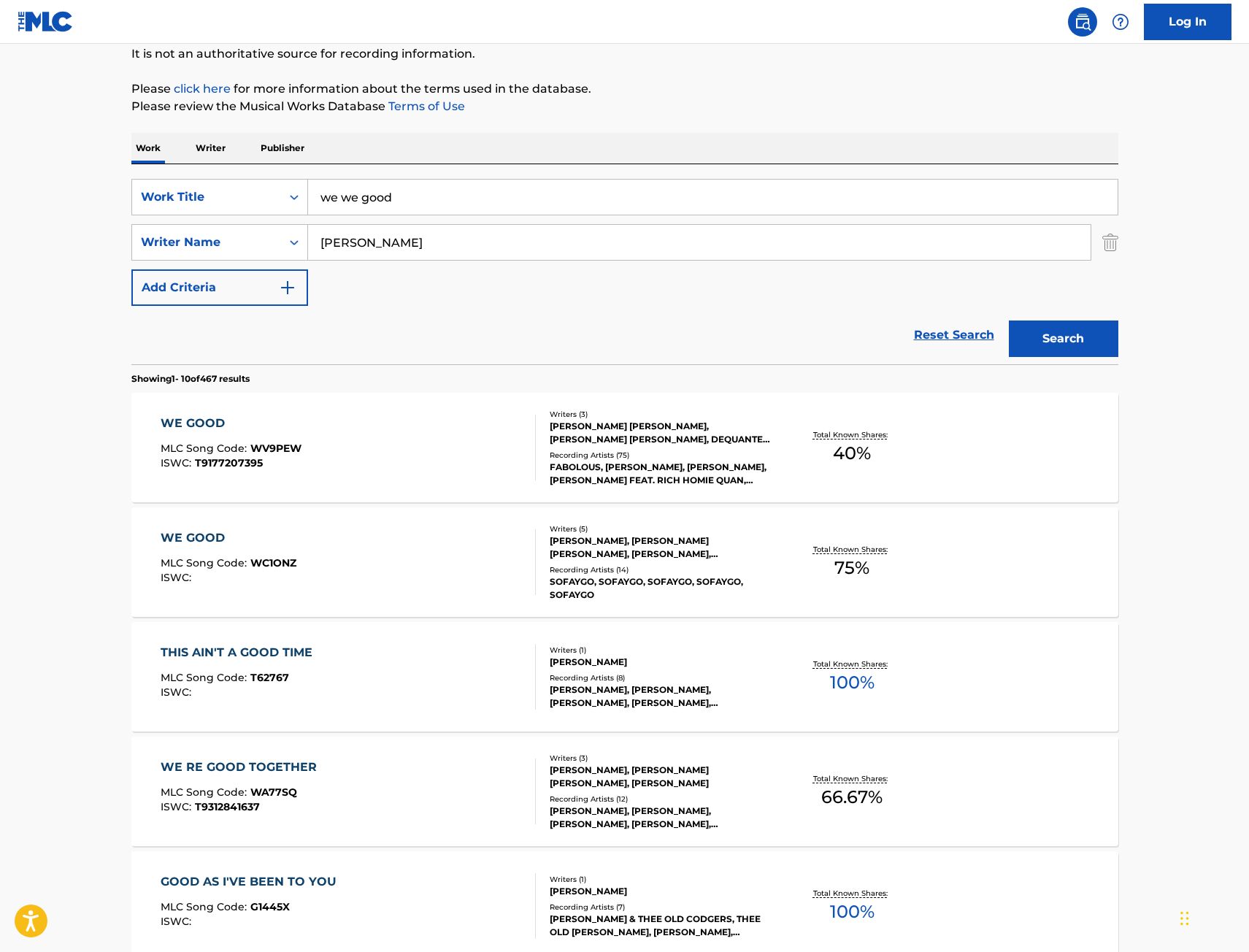
click at [396, 445] on div "WE GOOD MLC Song Code : WV9PEW ISWC : T9177207395" at bounding box center [348, 448] width 375 height 66
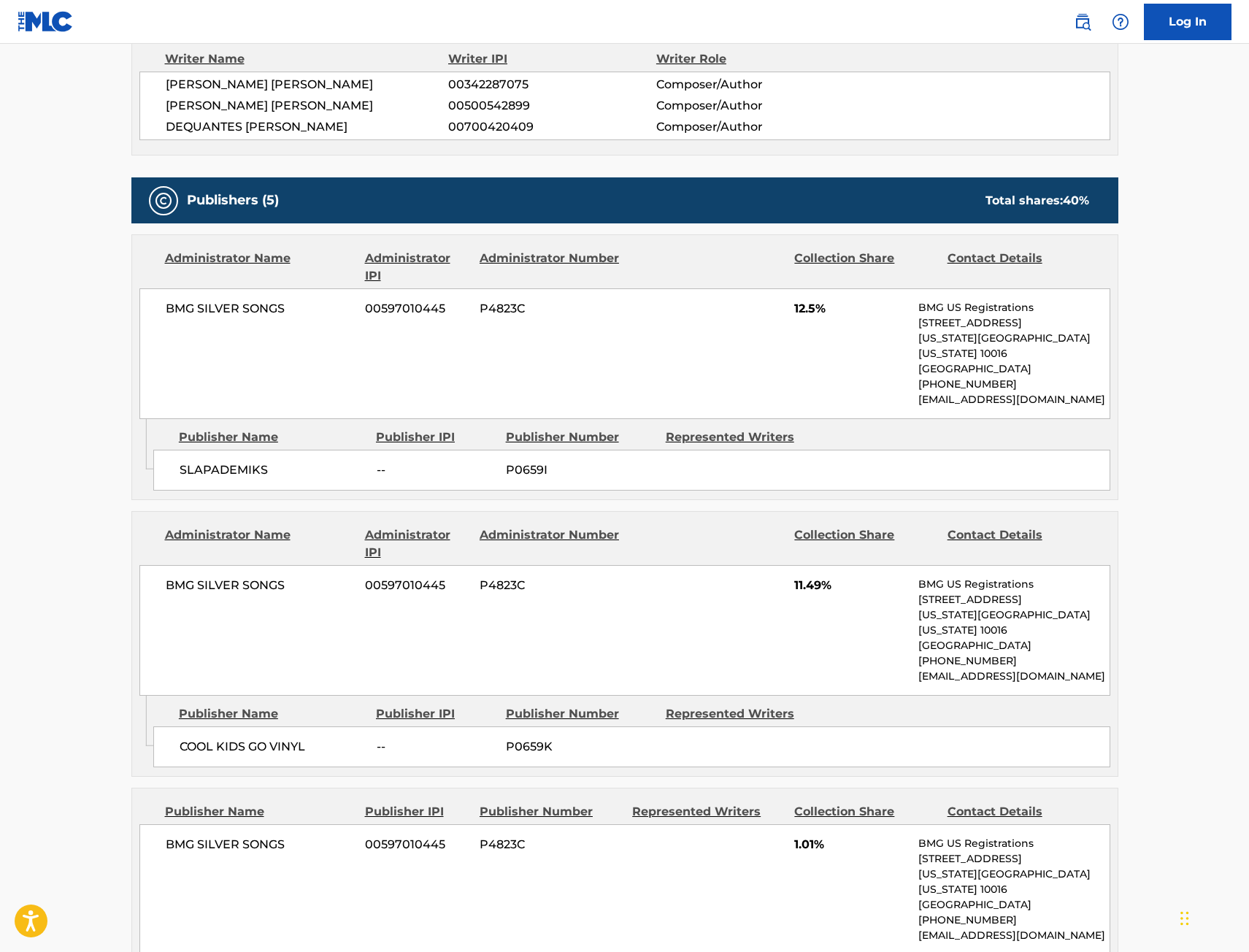
scroll to position [511, 0]
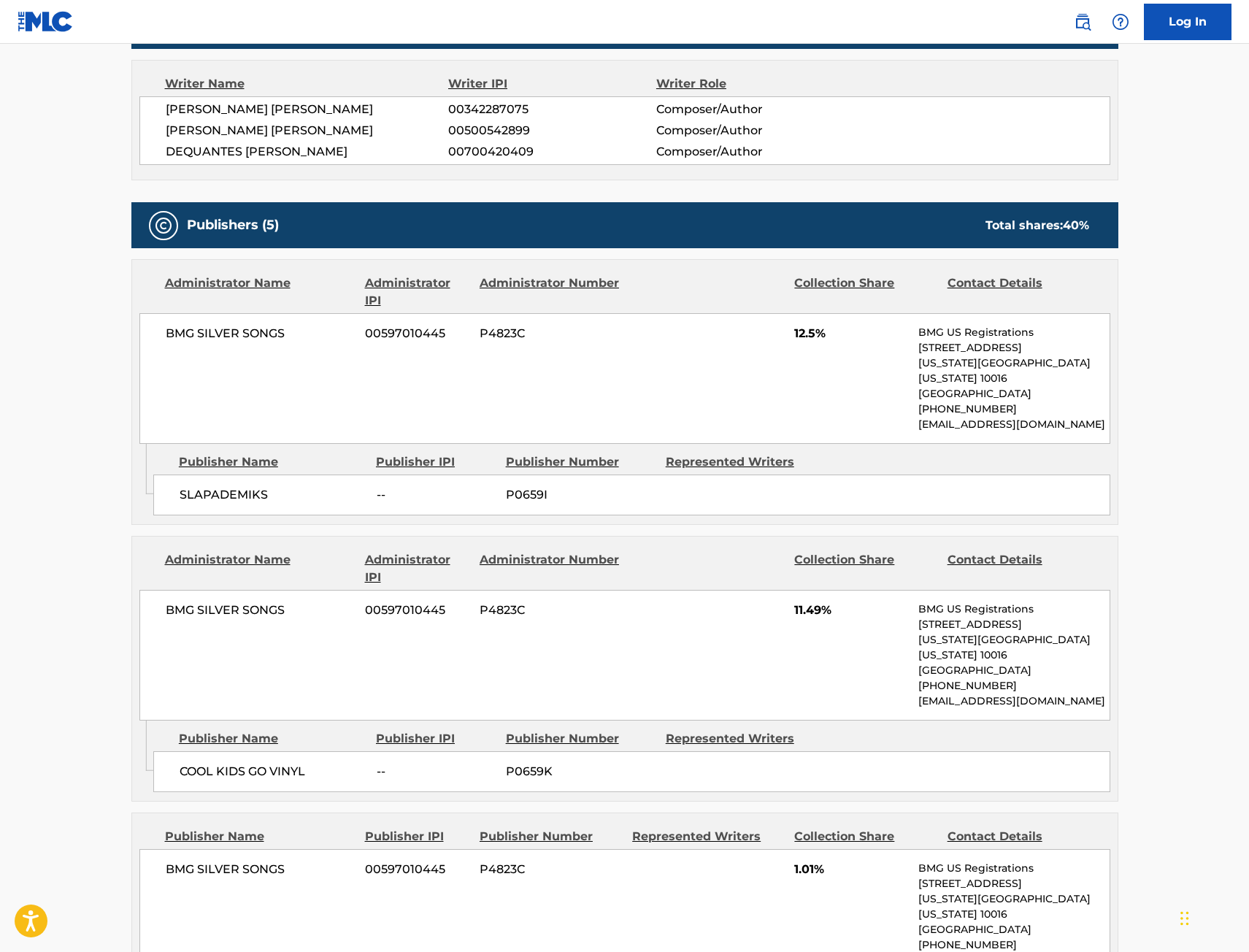
click at [31, 573] on main "< Back to public search results Copy work link WE GOOD Work Detail Member Work …" at bounding box center [624, 820] width 1249 height 2574
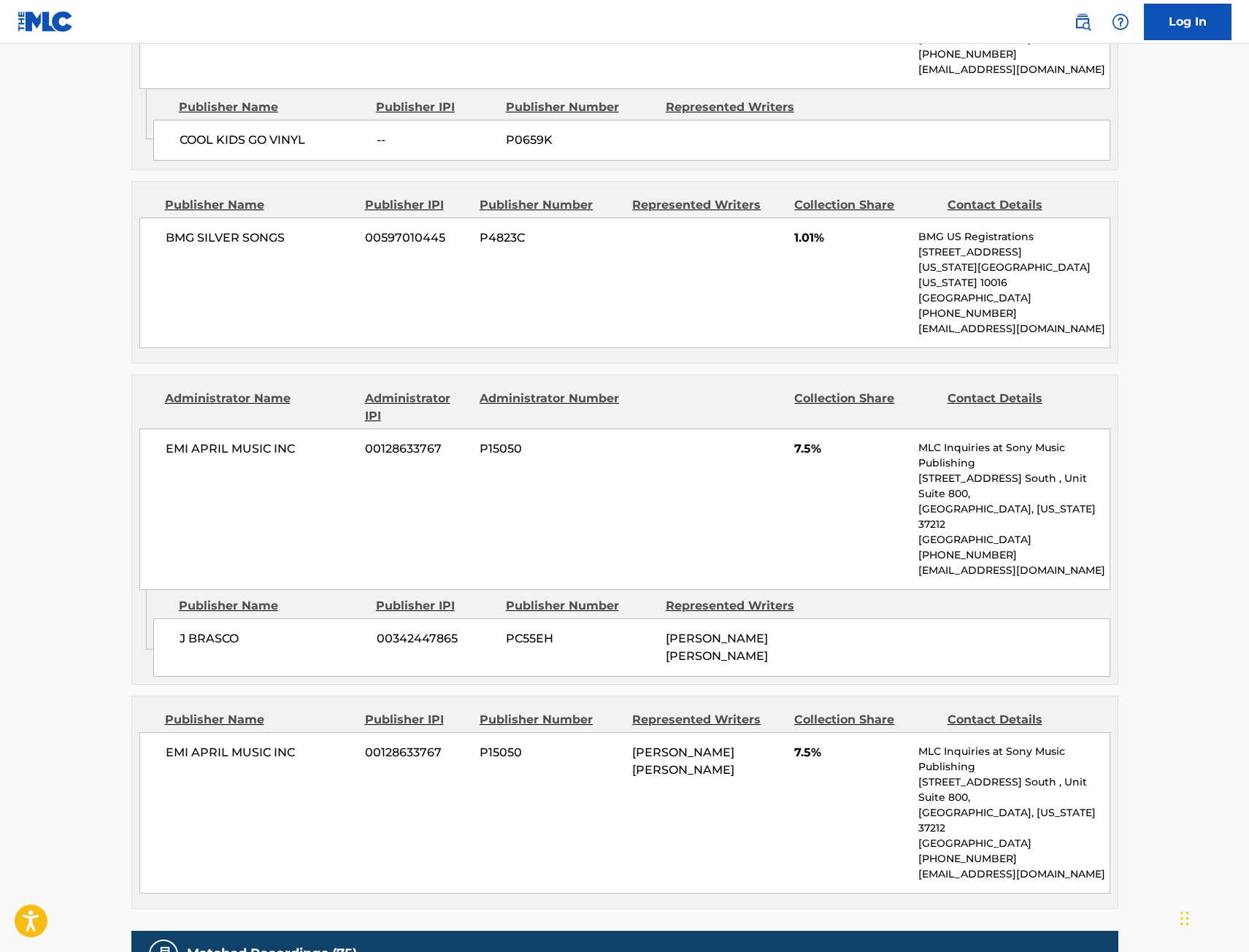
scroll to position [1168, 0]
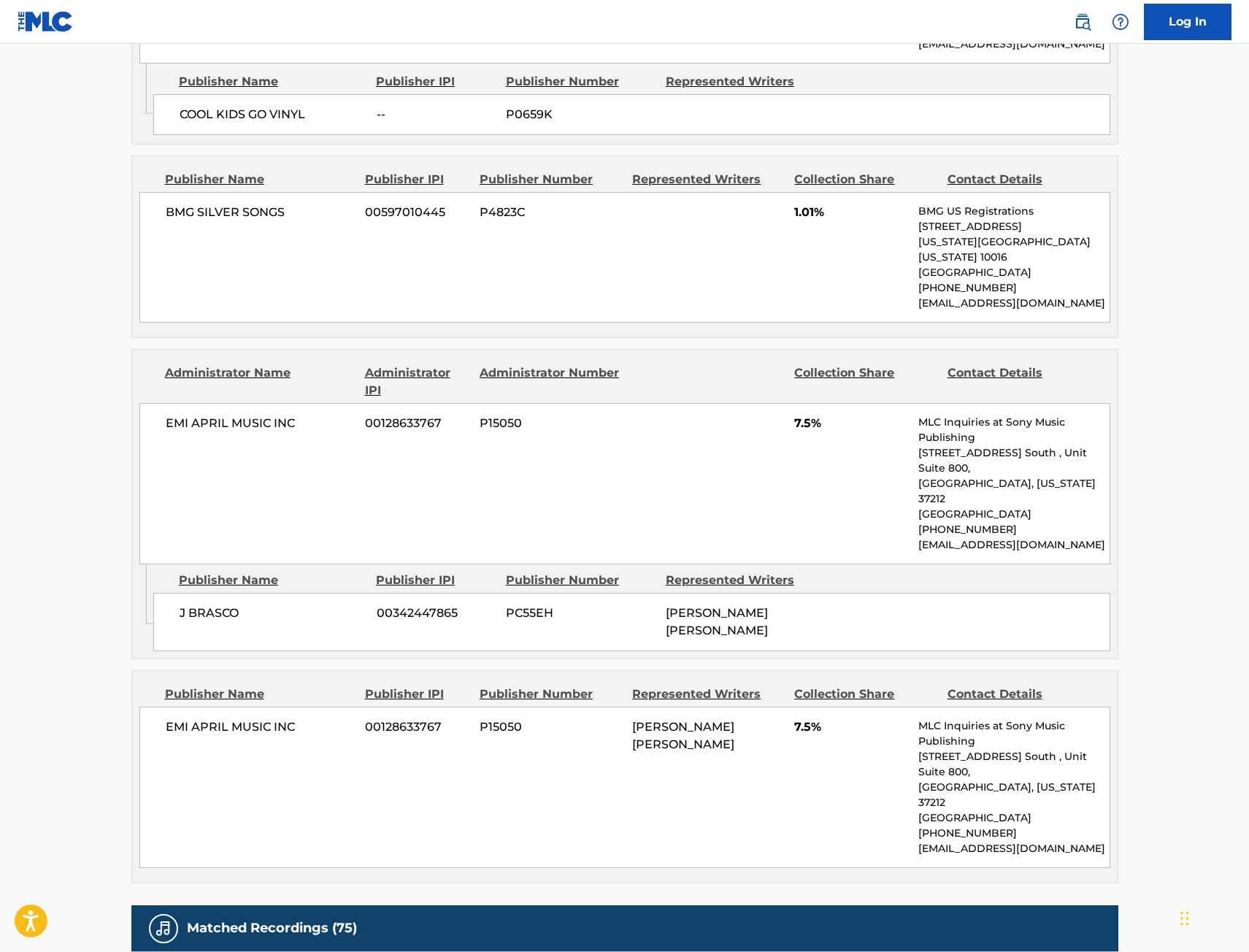
drag, startPoint x: 53, startPoint y: 574, endPoint x: 89, endPoint y: 590, distance: 39.4
click at [53, 574] on main "< Back to public search results Copy work link WE GOOD Work Detail Member Work …" at bounding box center [624, 163] width 1249 height 2574
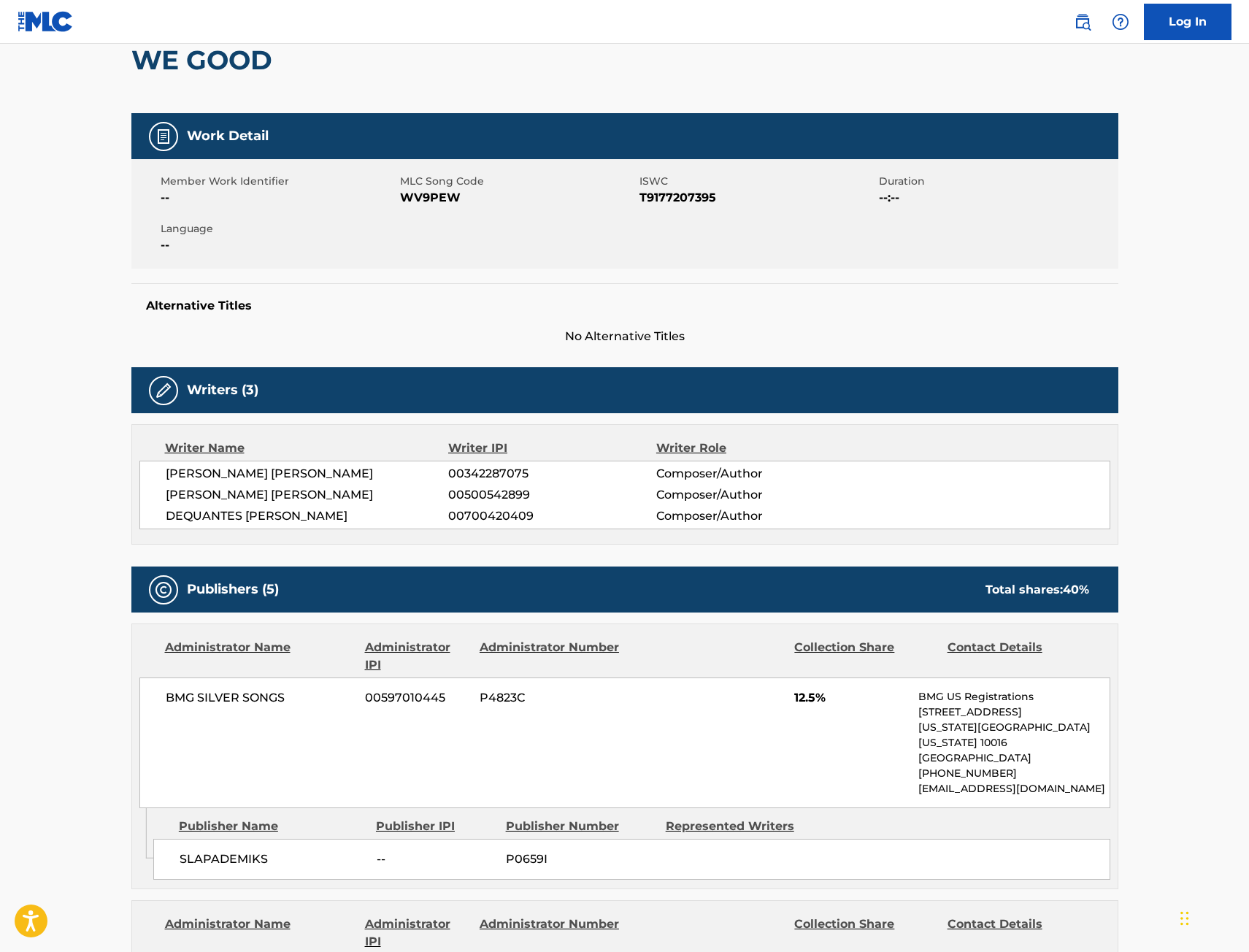
scroll to position [146, 0]
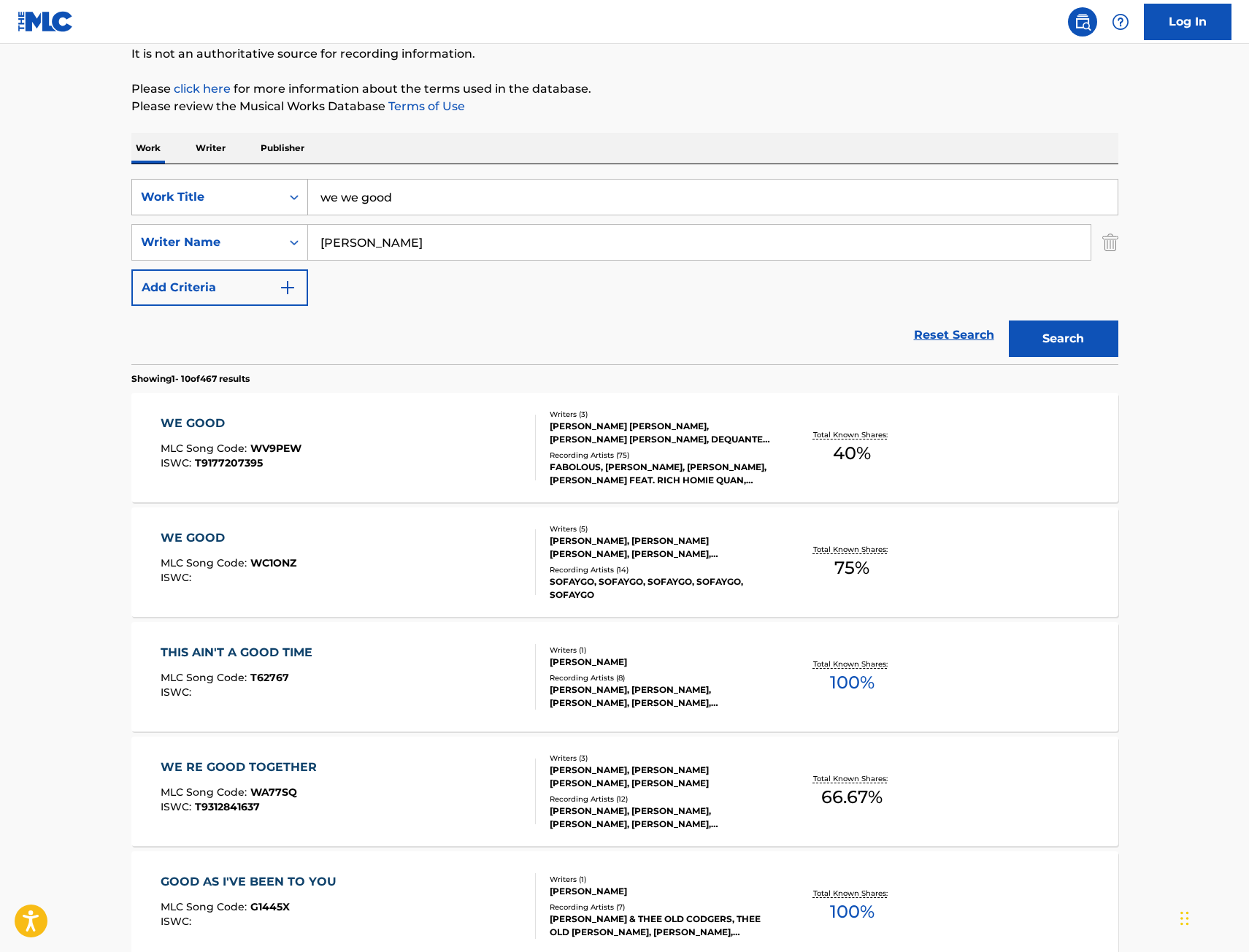
drag, startPoint x: 387, startPoint y: 196, endPoint x: 253, endPoint y: 213, distance: 135.1
click at [241, 213] on div "SearchWithCriteria9442012f-e5ce-4b7f-9f30-21d3868b8f91 Work Title we we good" at bounding box center [624, 197] width 986 height 36
paste input "Party After 2"
type input "party after 2"
drag, startPoint x: 1116, startPoint y: 329, endPoint x: 1119, endPoint y: 339, distance: 10.4
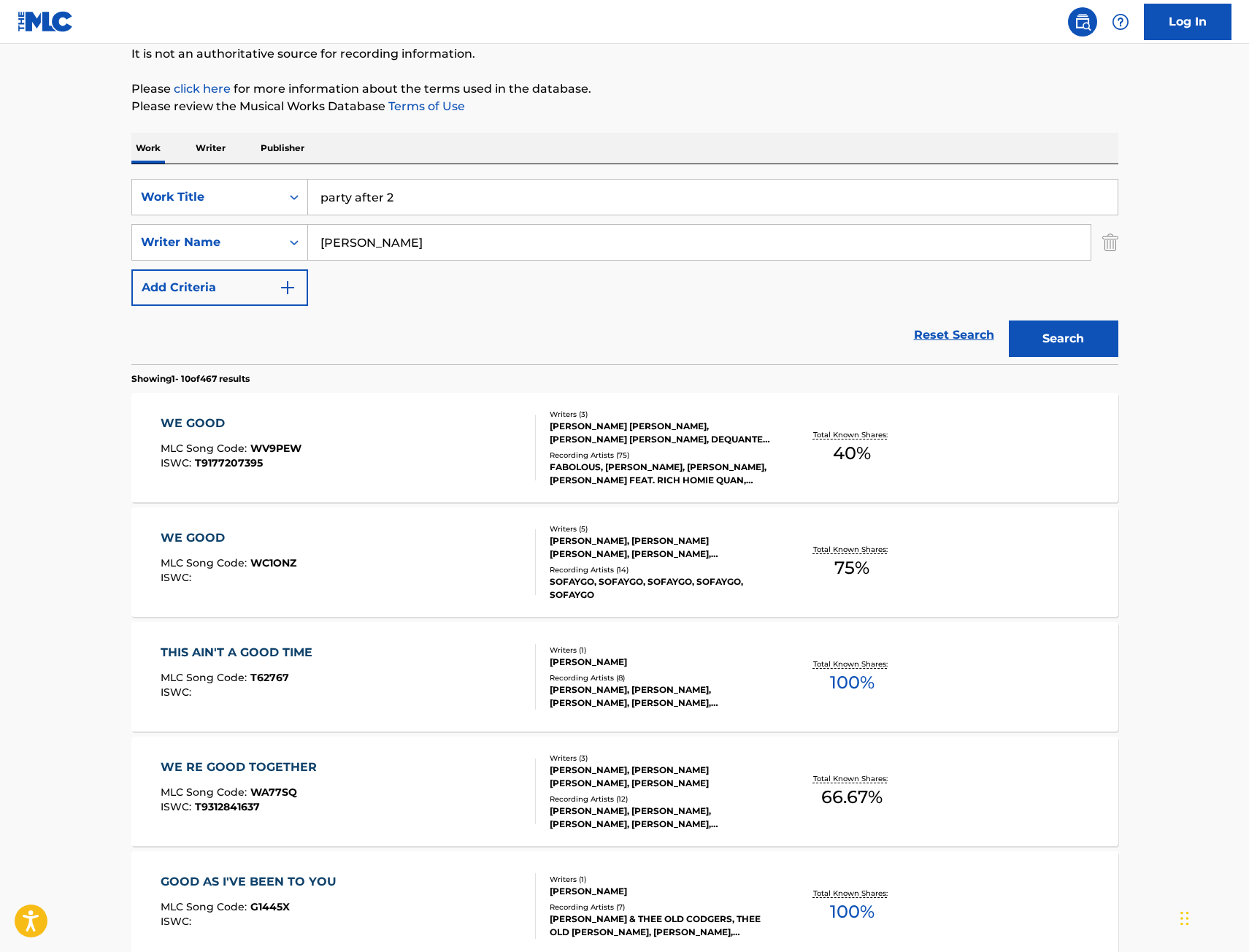
click at [1115, 329] on button "Search" at bounding box center [1064, 338] width 110 height 36
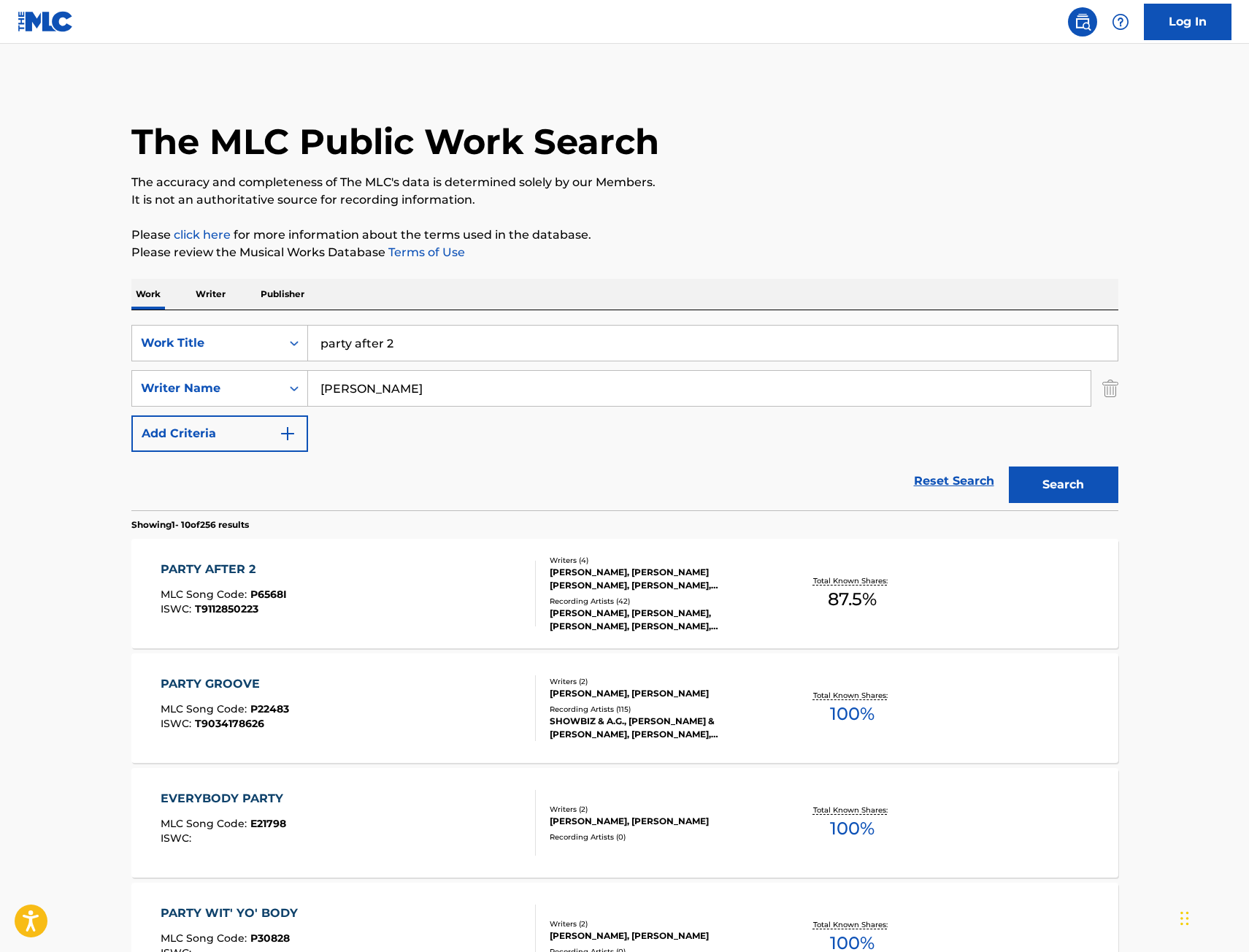
click at [295, 607] on div "PARTY AFTER 2 MLC Song Code : P6568I ISWC : T9112850223" at bounding box center [348, 594] width 375 height 66
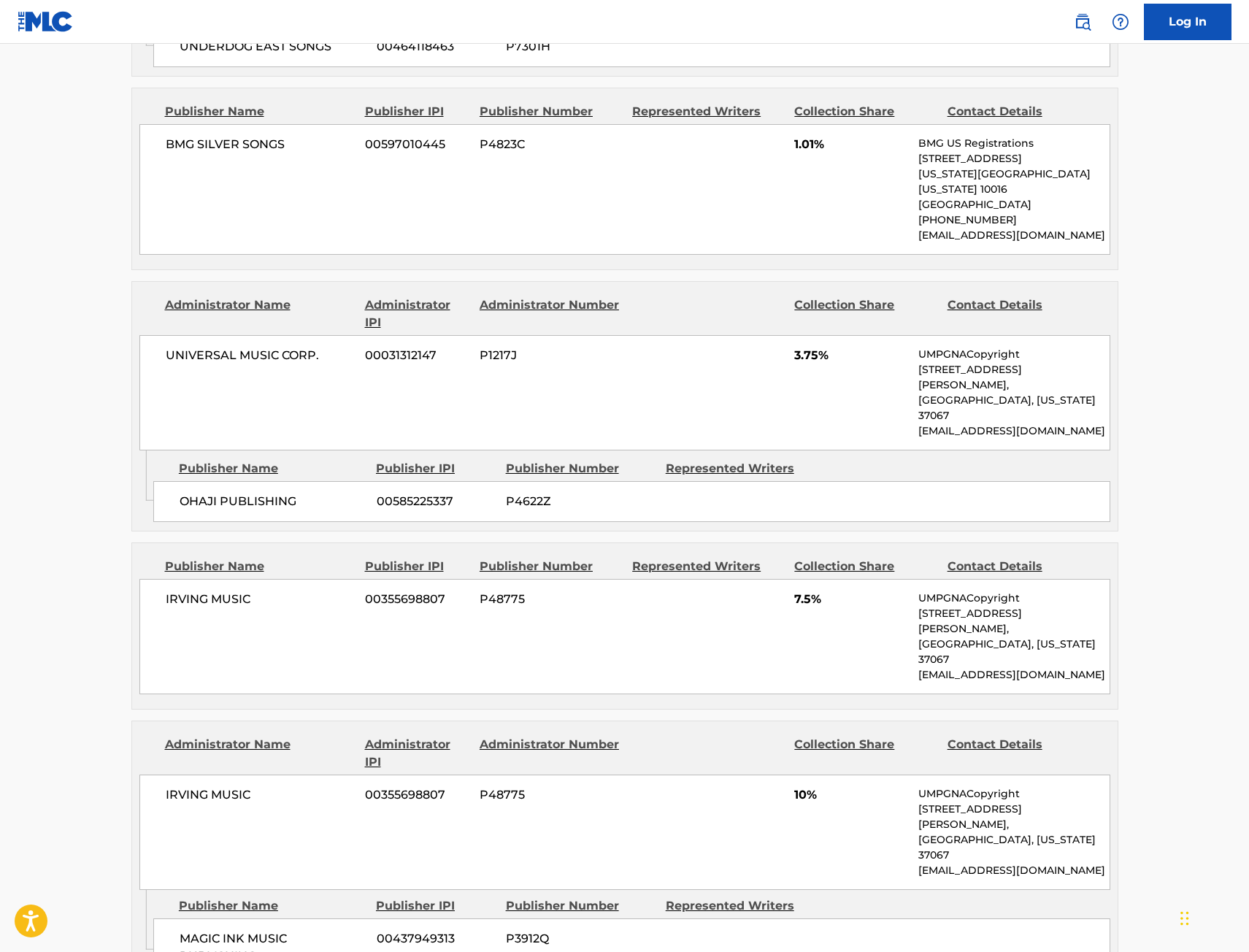
scroll to position [1752, 0]
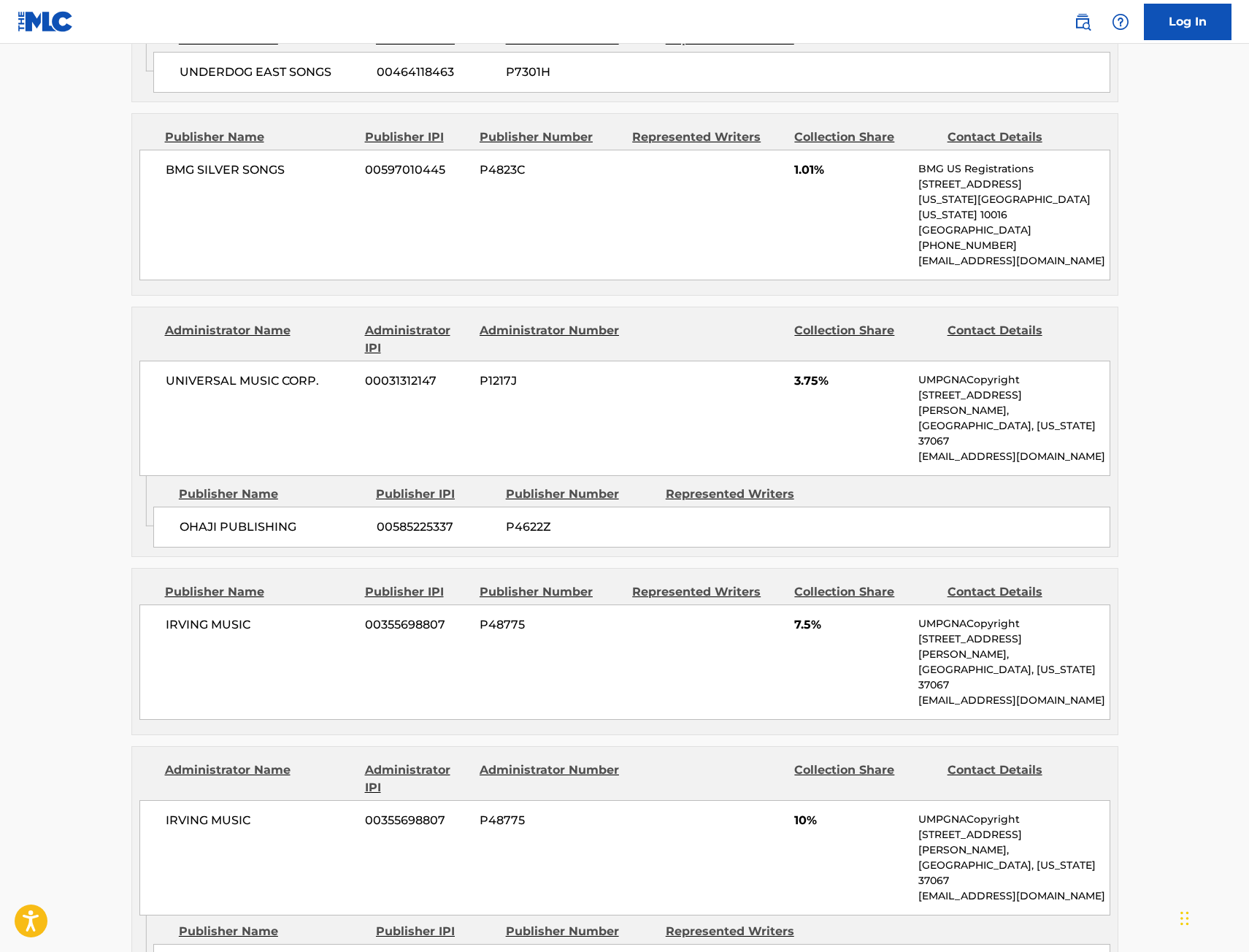
drag, startPoint x: 920, startPoint y: 310, endPoint x: 914, endPoint y: 303, distance: 9.2
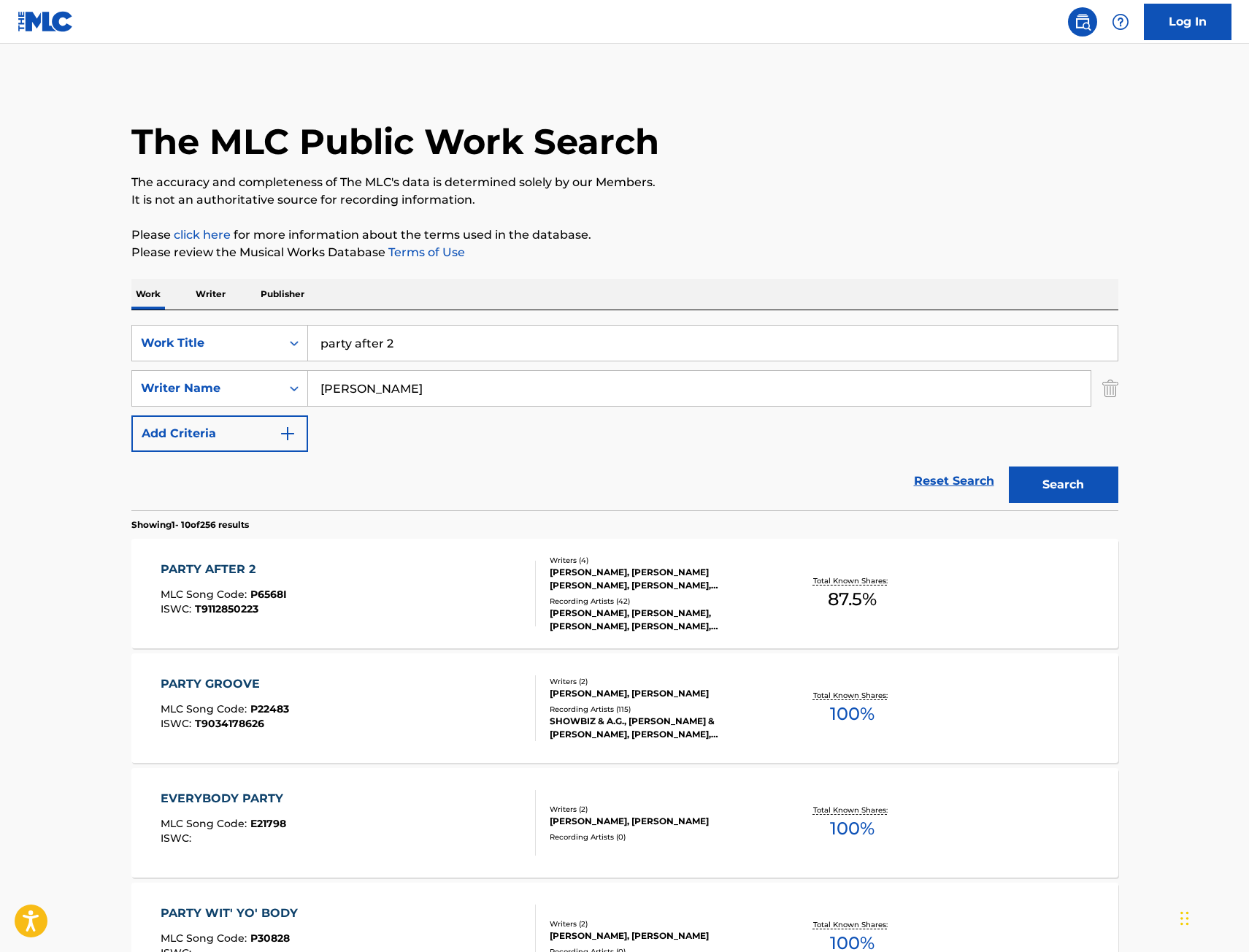
drag, startPoint x: 404, startPoint y: 330, endPoint x: 124, endPoint y: 358, distance: 281.4
click at [128, 358] on div "The MLC Public Work Search The accuracy and completeness of The MLC's data is d…" at bounding box center [624, 917] width 1022 height 1674
paste input "Success"
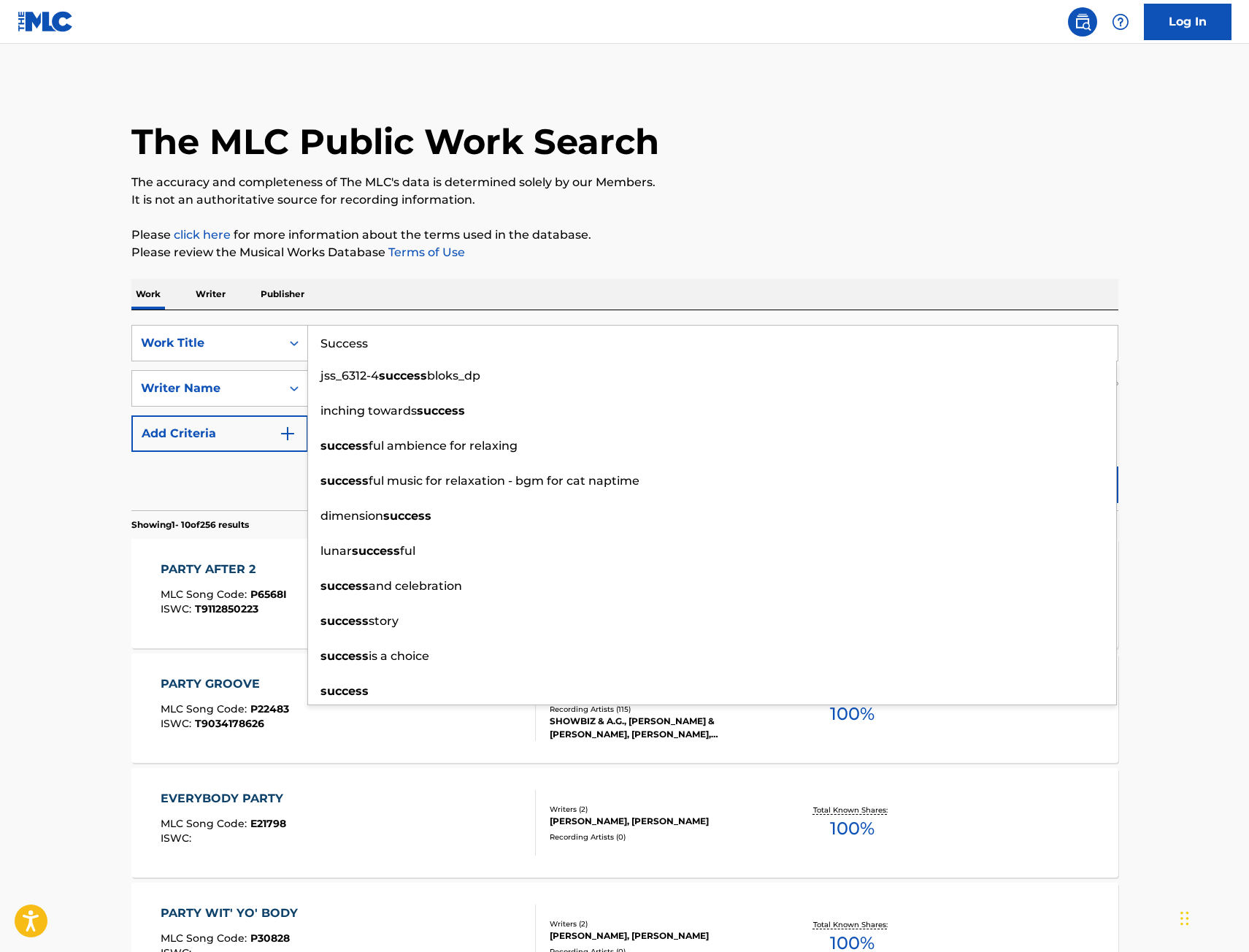
type input "Success"
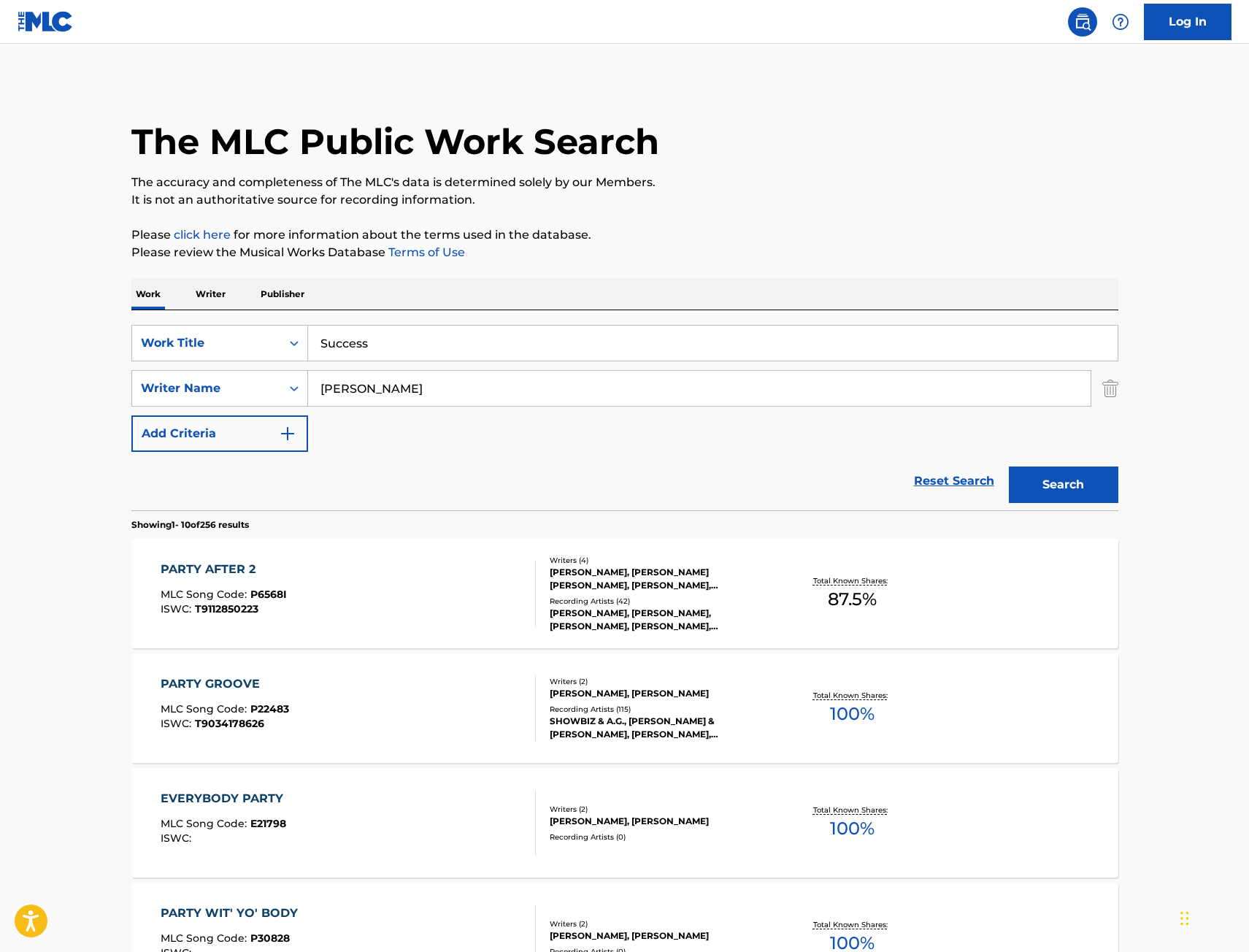
click at [1068, 489] on button "Search" at bounding box center [1064, 484] width 110 height 36
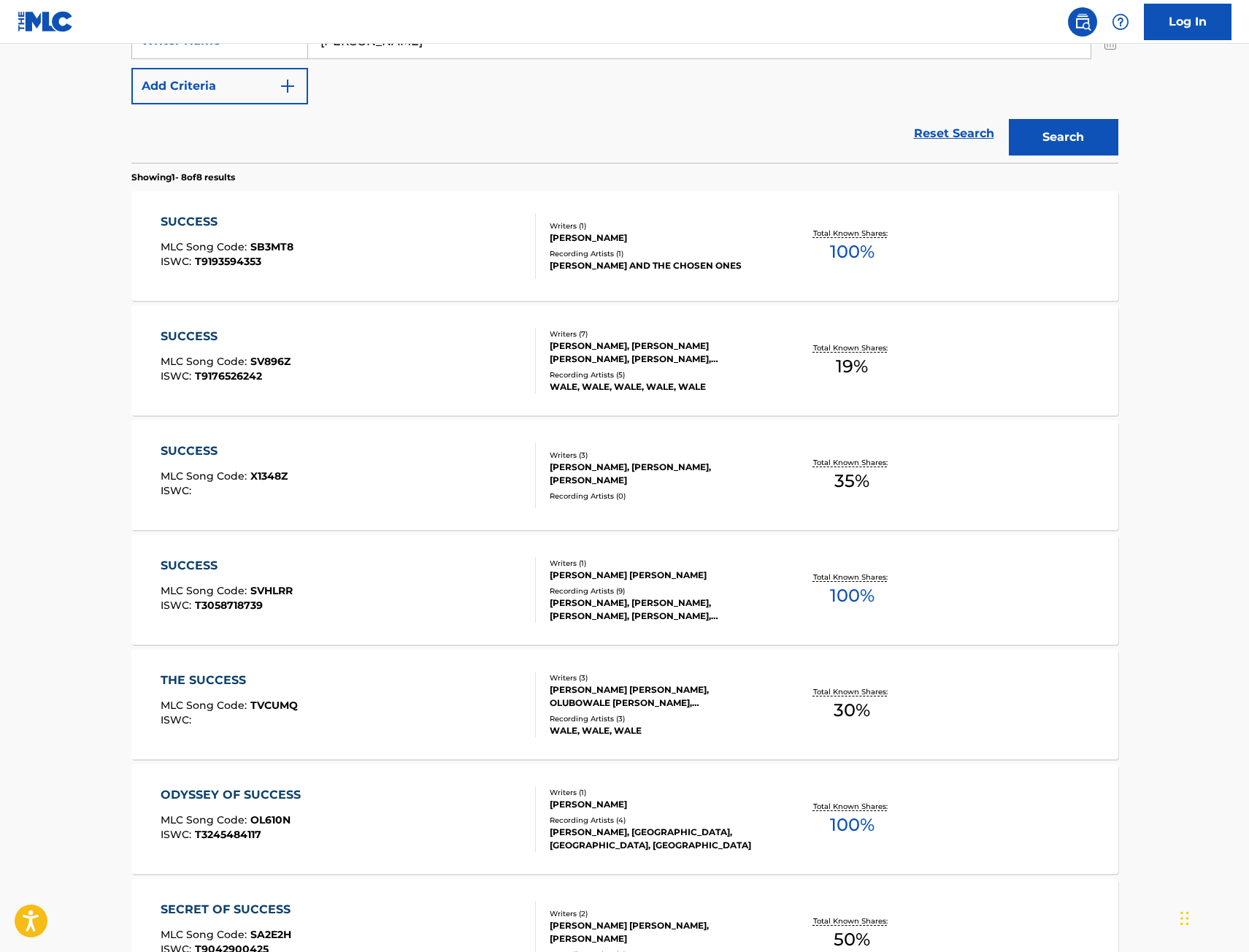
scroll to position [365, 0]
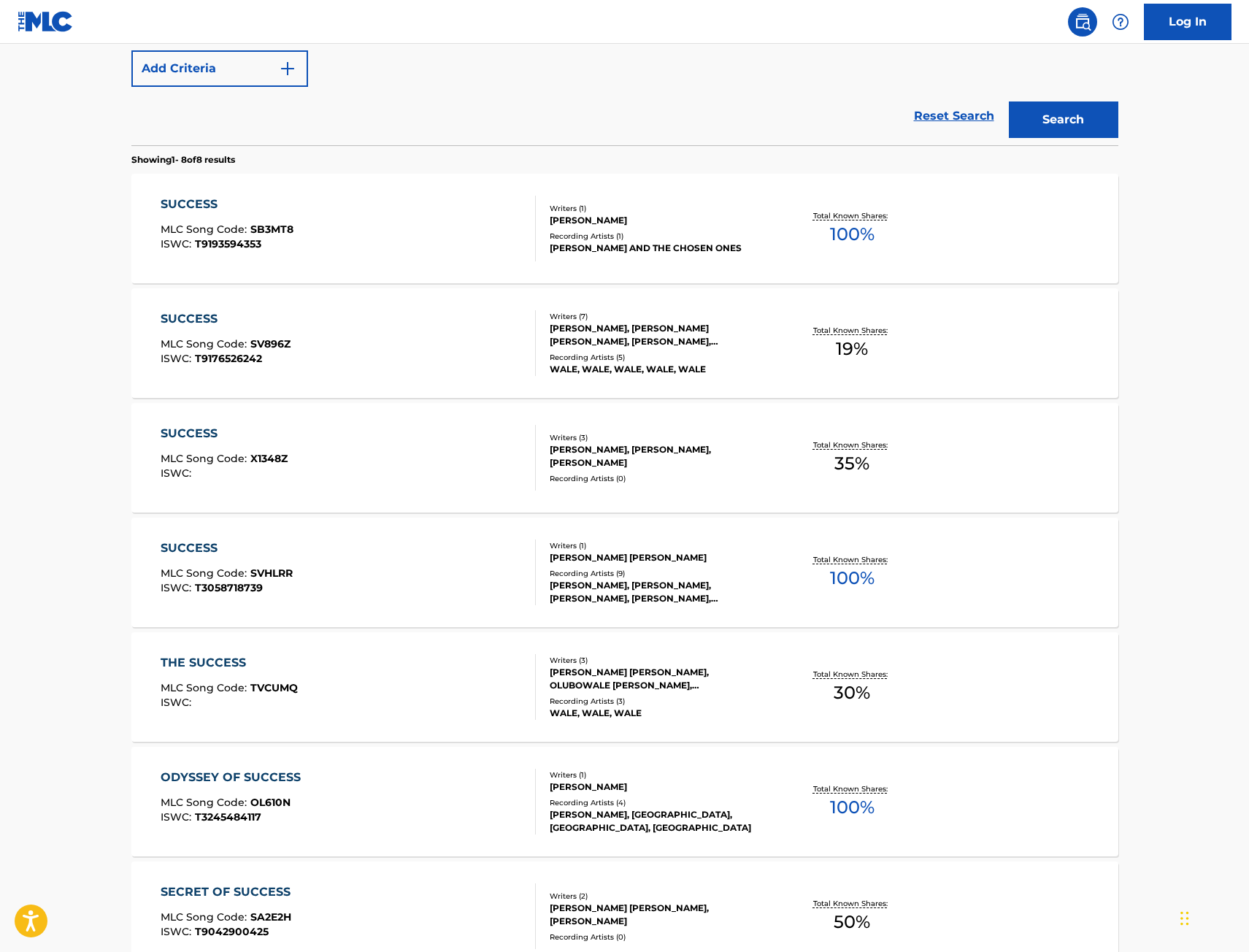
click at [72, 395] on main "The MLC Public Work Search The accuracy and completeness of The MLC's data is d…" at bounding box center [624, 420] width 1249 height 1483
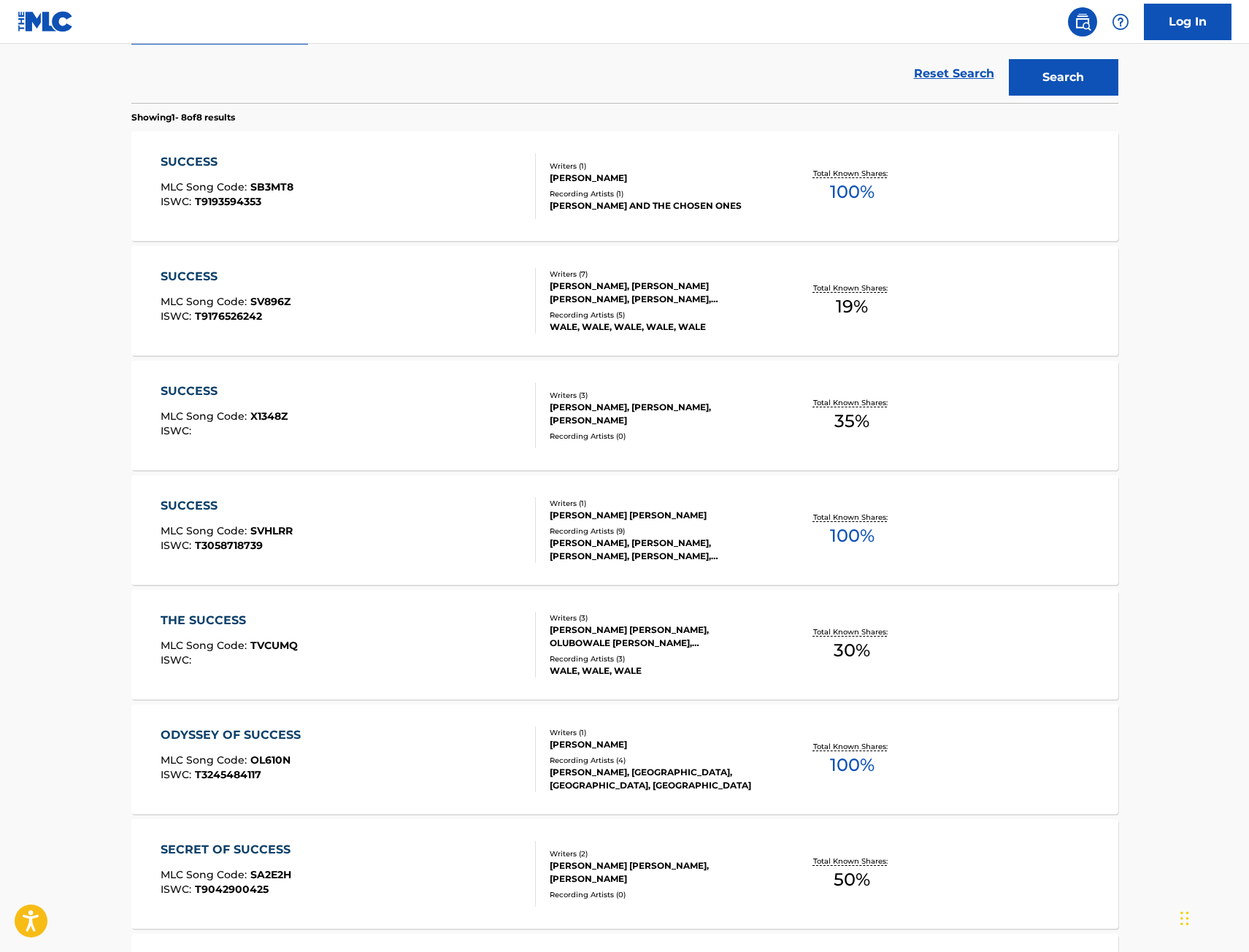
scroll to position [438, 0]
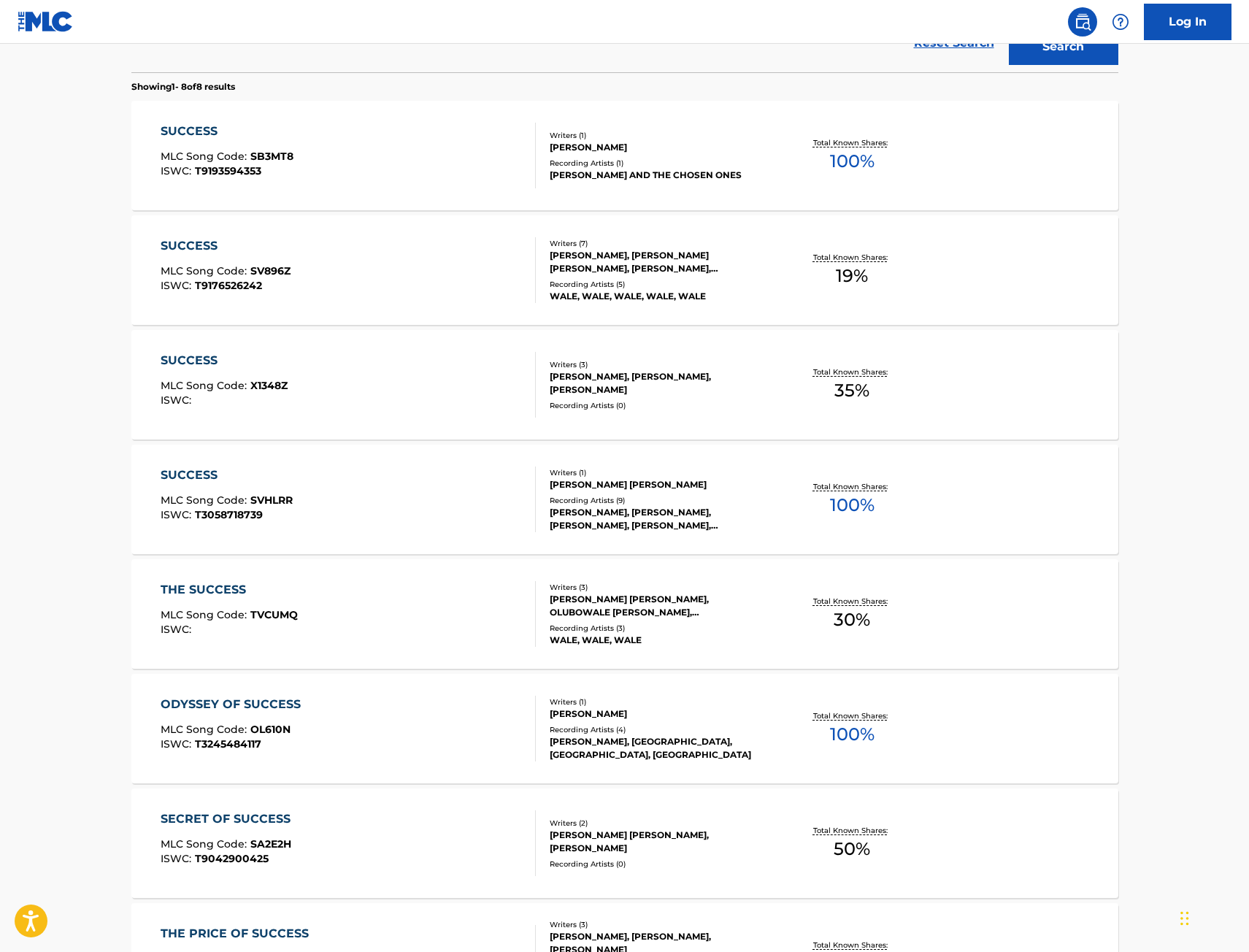
click at [512, 503] on div "SUCCESS MLC Song Code : SVHLRR ISWC : T3058718739" at bounding box center [348, 499] width 375 height 66
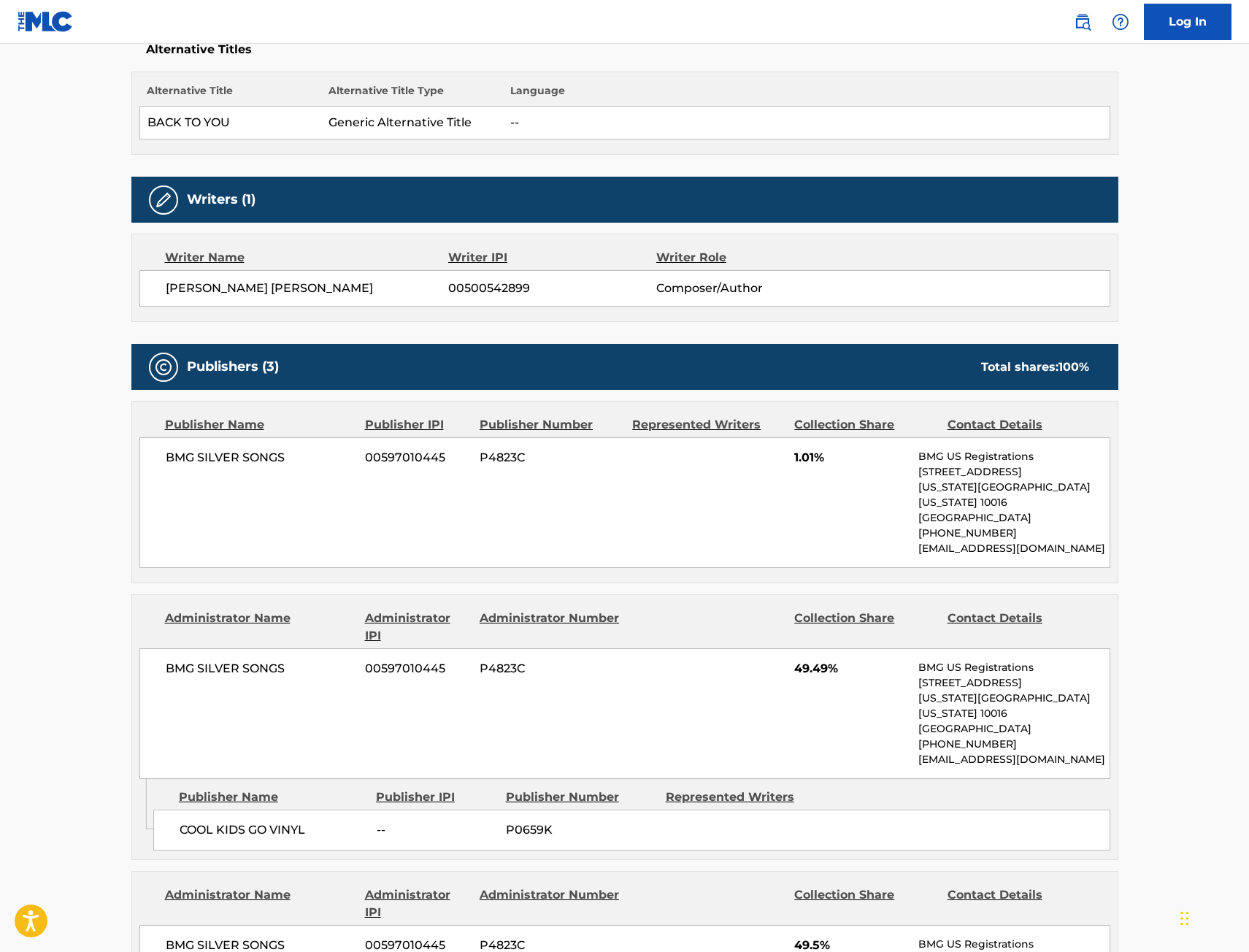
scroll to position [365, 0]
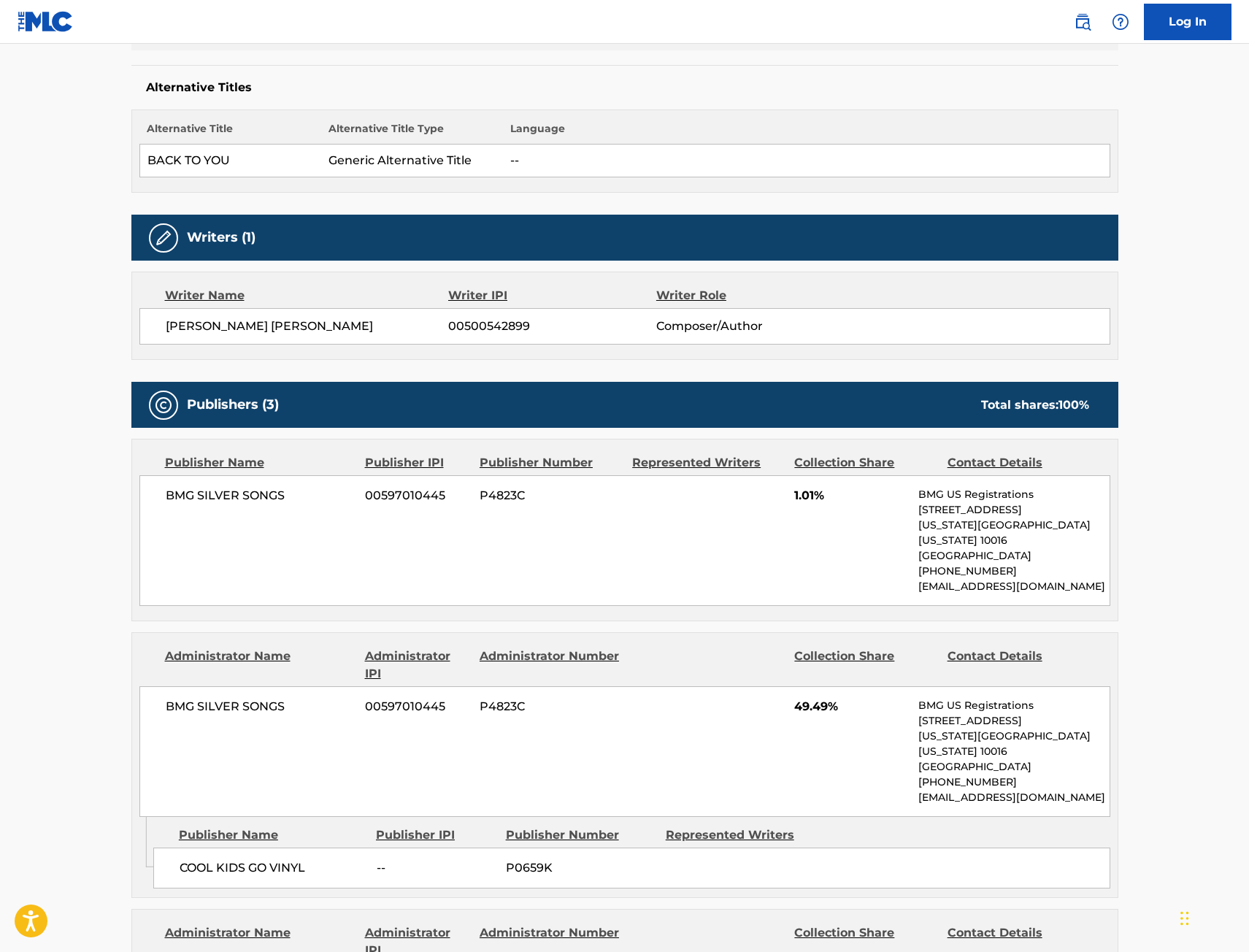
drag, startPoint x: 52, startPoint y: 581, endPoint x: 74, endPoint y: 578, distance: 22.2
click at [52, 580] on main "< Back to public search results Copy work link SUCCESS Work Detail Member Work …" at bounding box center [624, 664] width 1249 height 1972
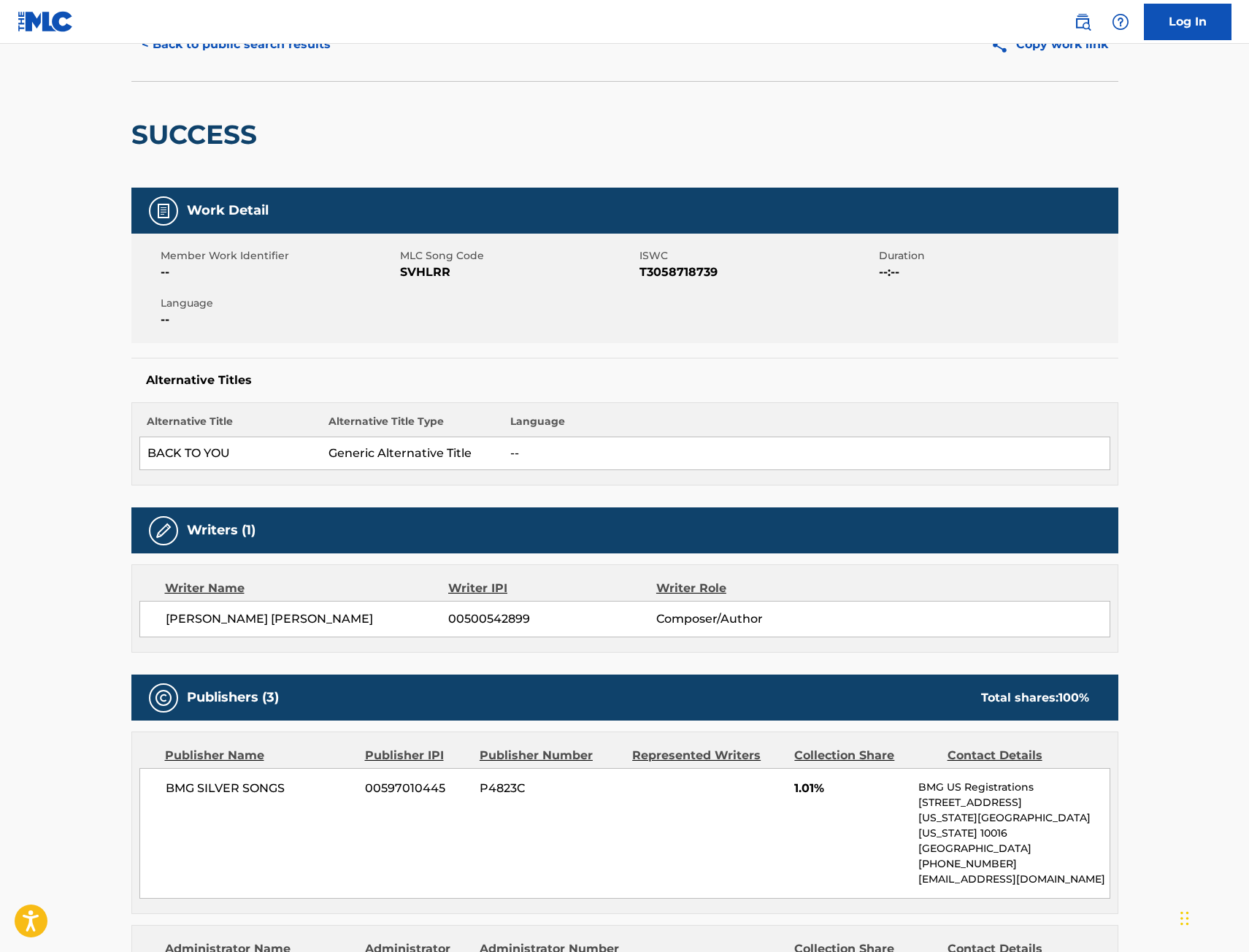
scroll to position [0, 0]
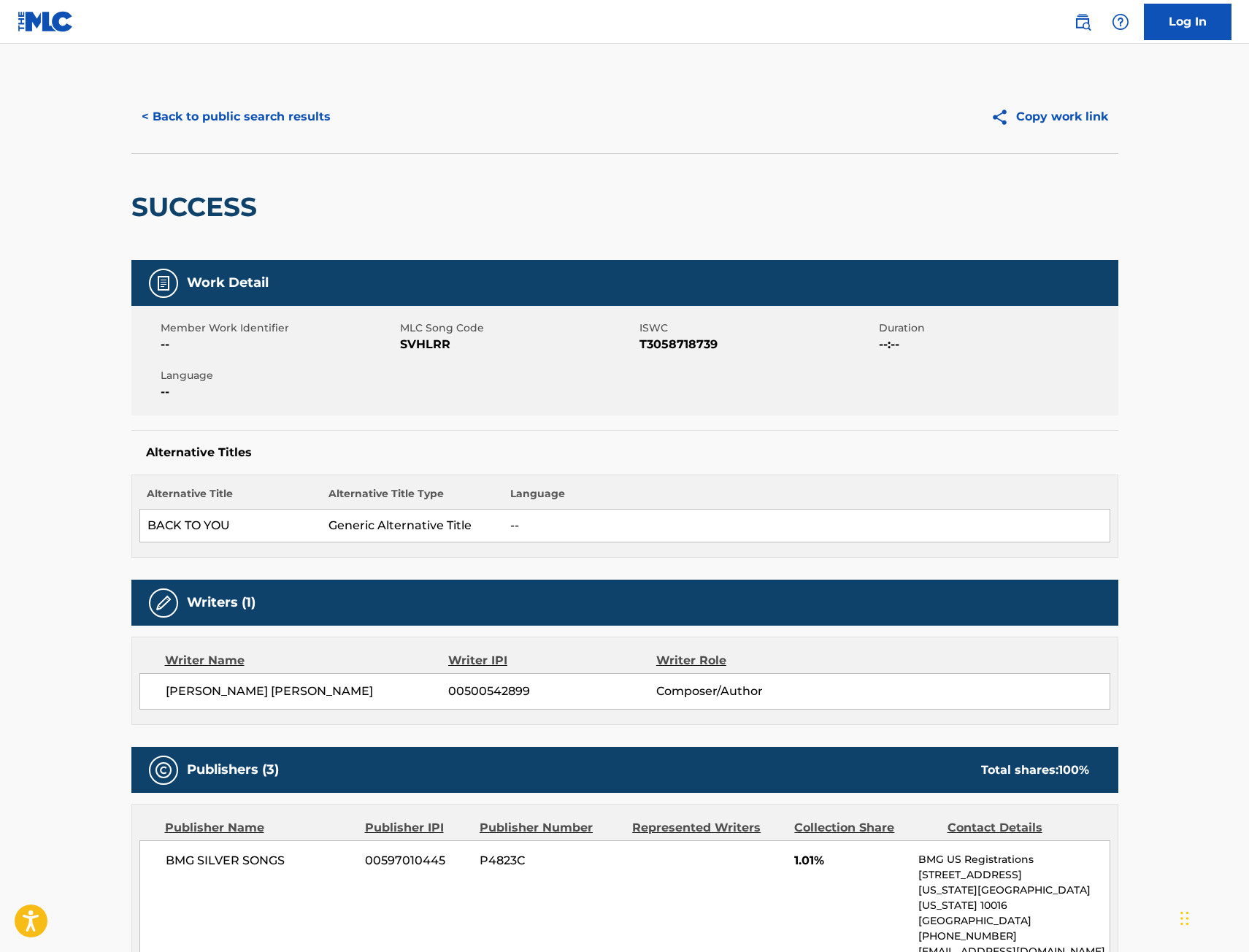
click at [233, 121] on button "< Back to public search results" at bounding box center [236, 116] width 209 height 36
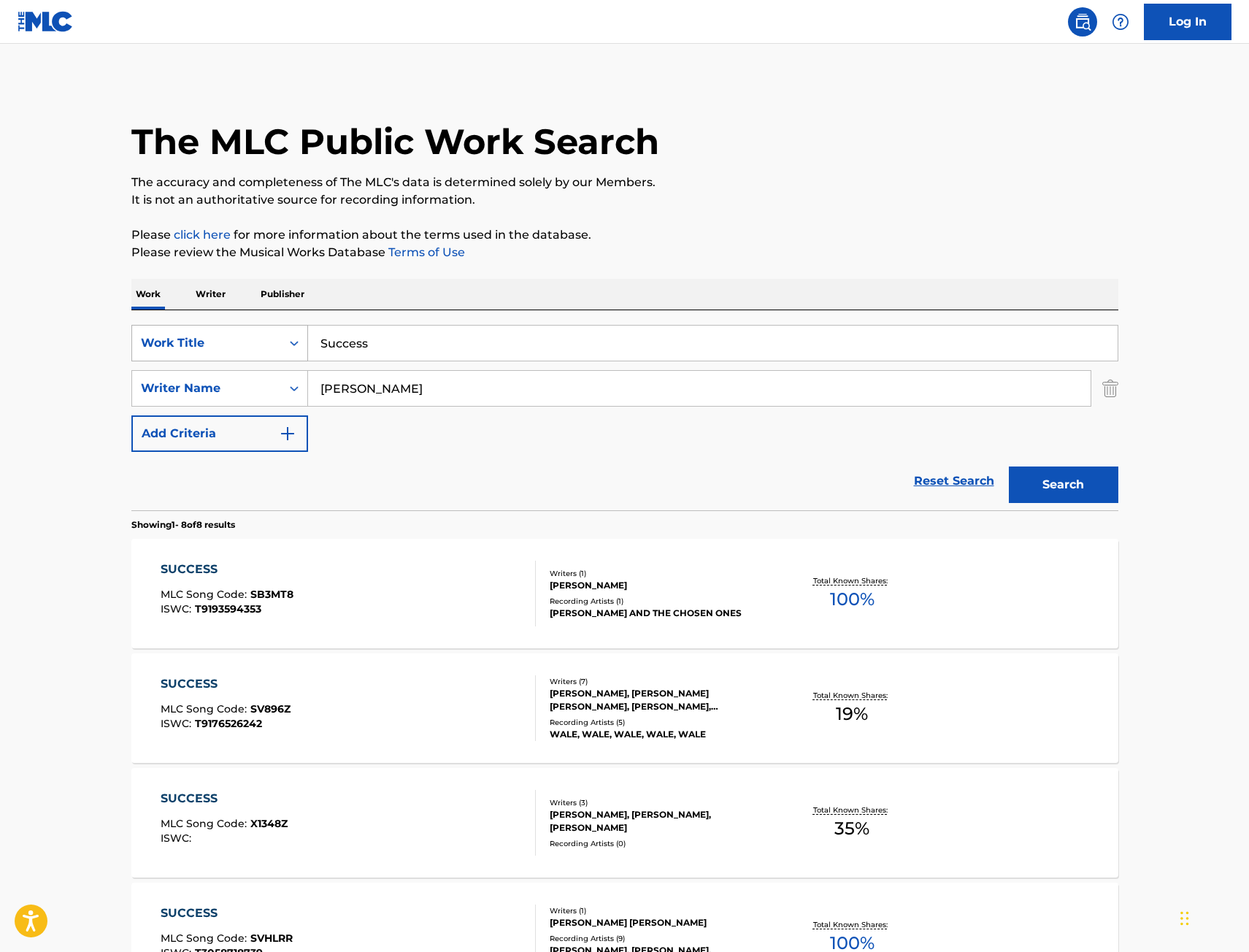
drag, startPoint x: 381, startPoint y: 331, endPoint x: 182, endPoint y: 354, distance: 200.3
click at [194, 354] on div "SearchWithCriteria9442012f-e5ce-4b7f-9f30-21d3868b8f91 Work Title Success" at bounding box center [624, 342] width 986 height 36
paste input "Party After 2"
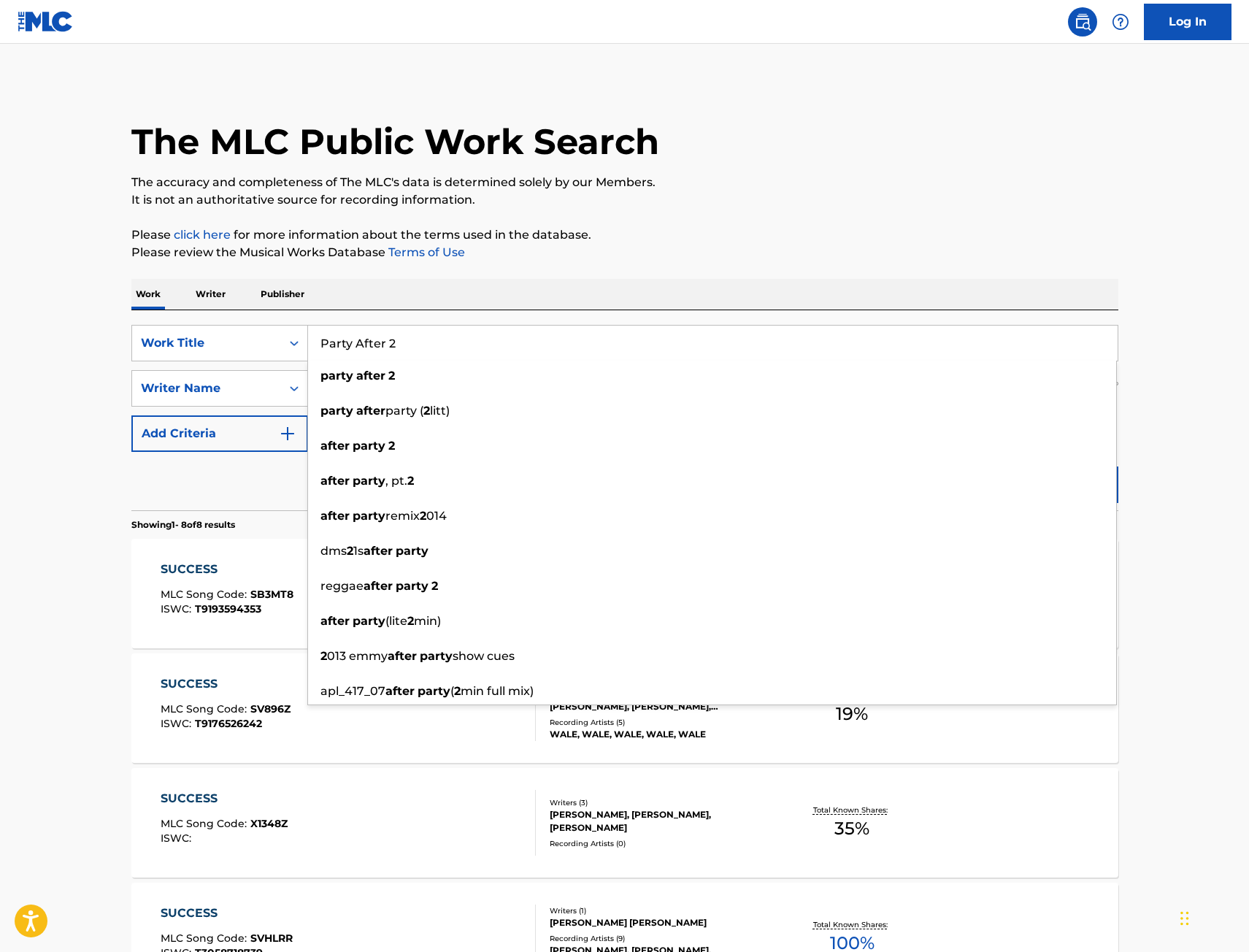
type input "Party After 2"
click at [1166, 323] on main "The MLC Public Work Search The accuracy and completeness of The MLC's data is d…" at bounding box center [624, 784] width 1249 height 1483
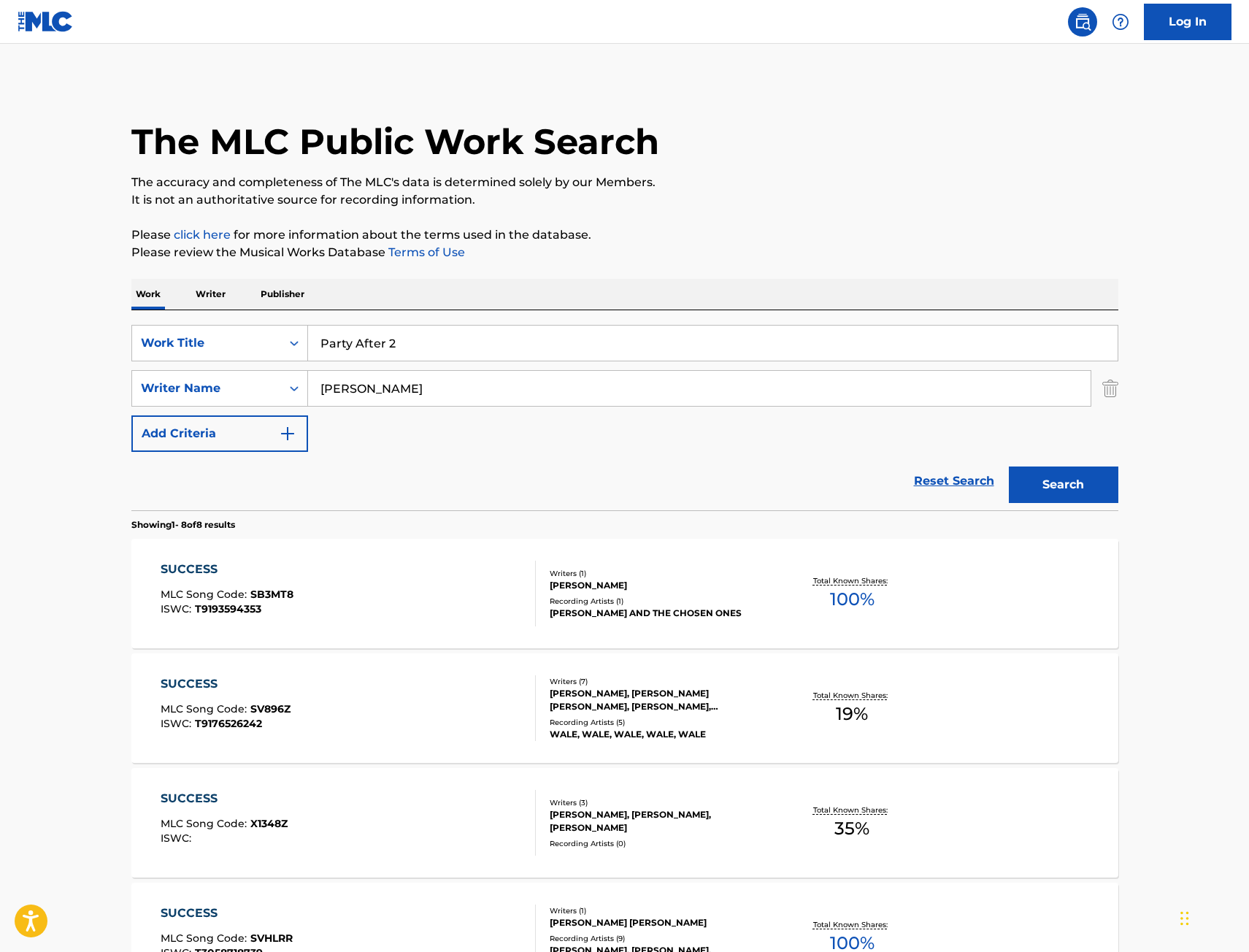
click at [1054, 481] on button "Search" at bounding box center [1064, 484] width 110 height 36
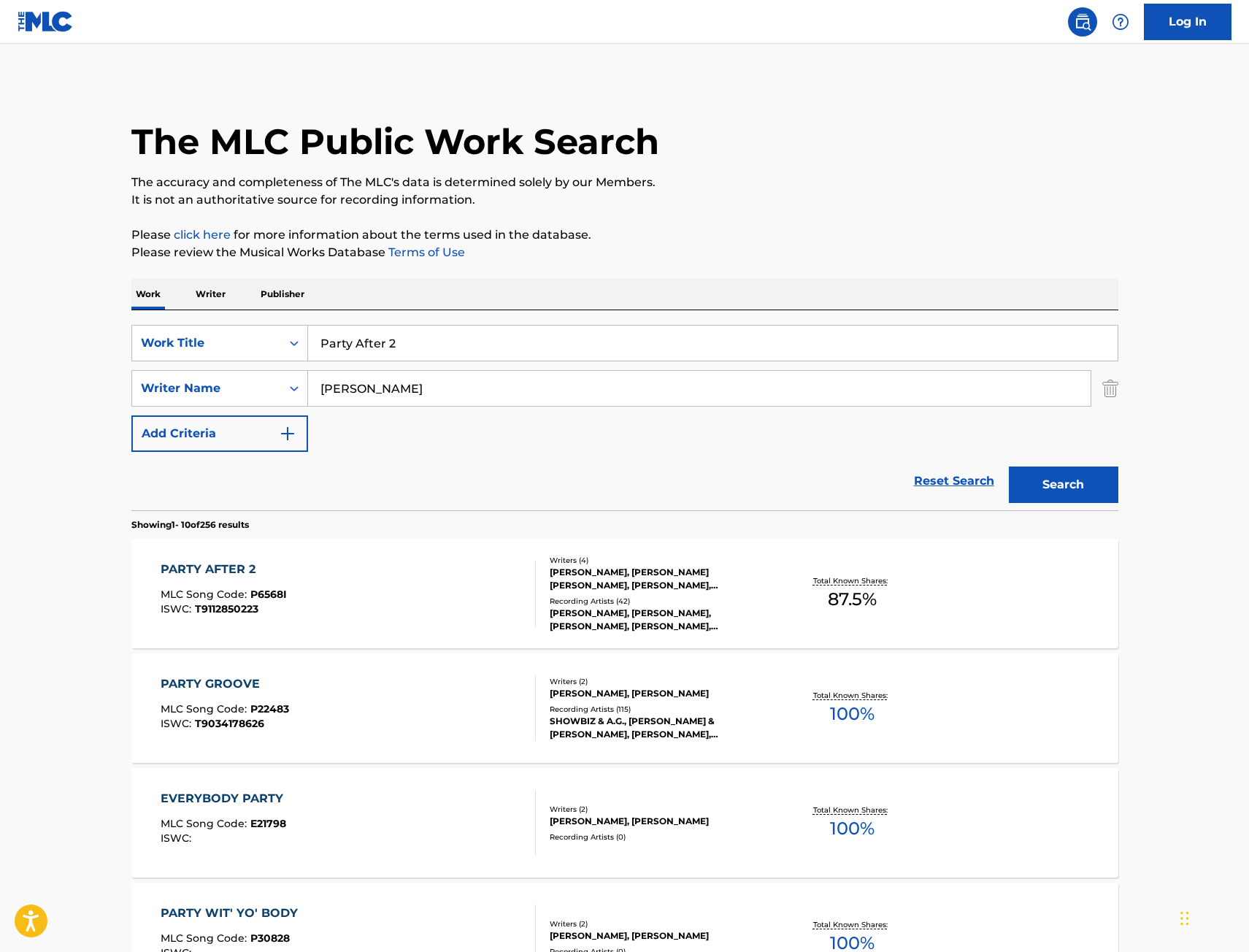
click at [354, 584] on div "PARTY AFTER 2 MLC Song Code : P6568I ISWC : T9112850223" at bounding box center [348, 594] width 375 height 66
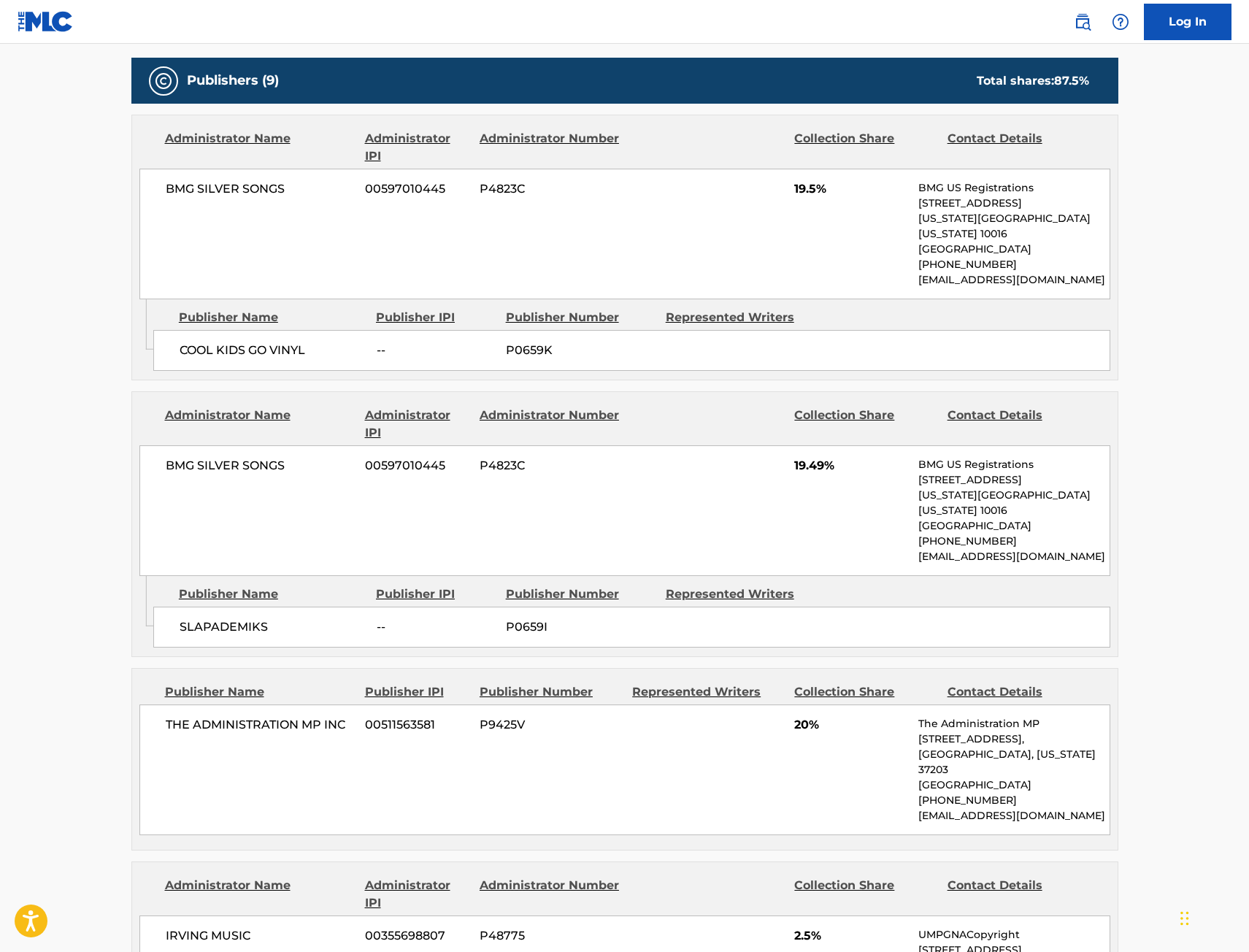
scroll to position [730, 0]
